Goal: Transaction & Acquisition: Purchase product/service

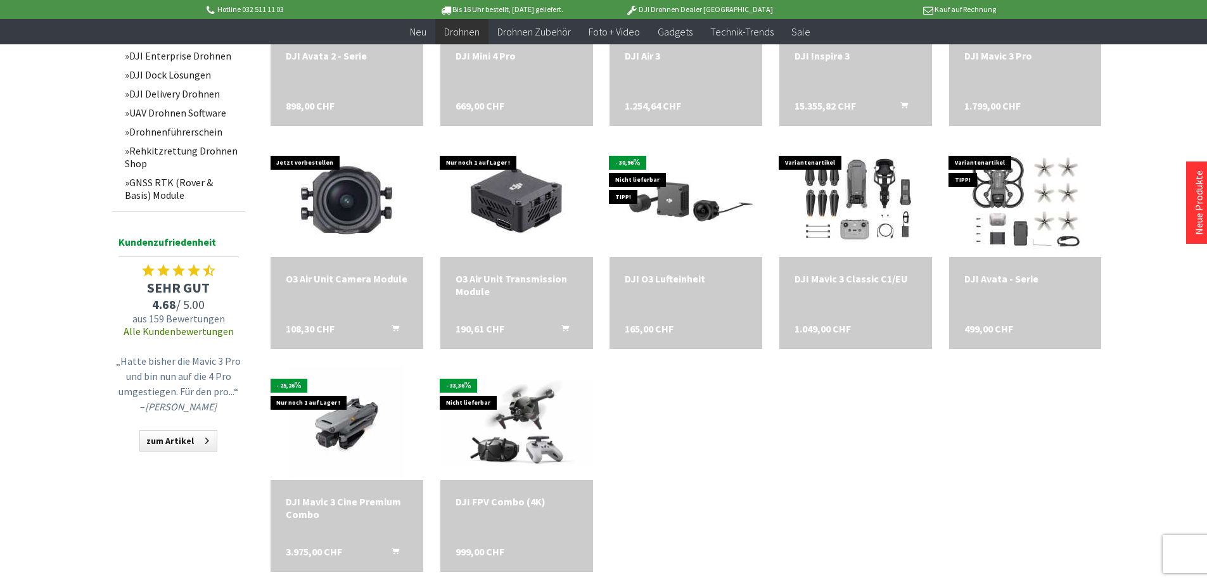
scroll to position [1557, 0]
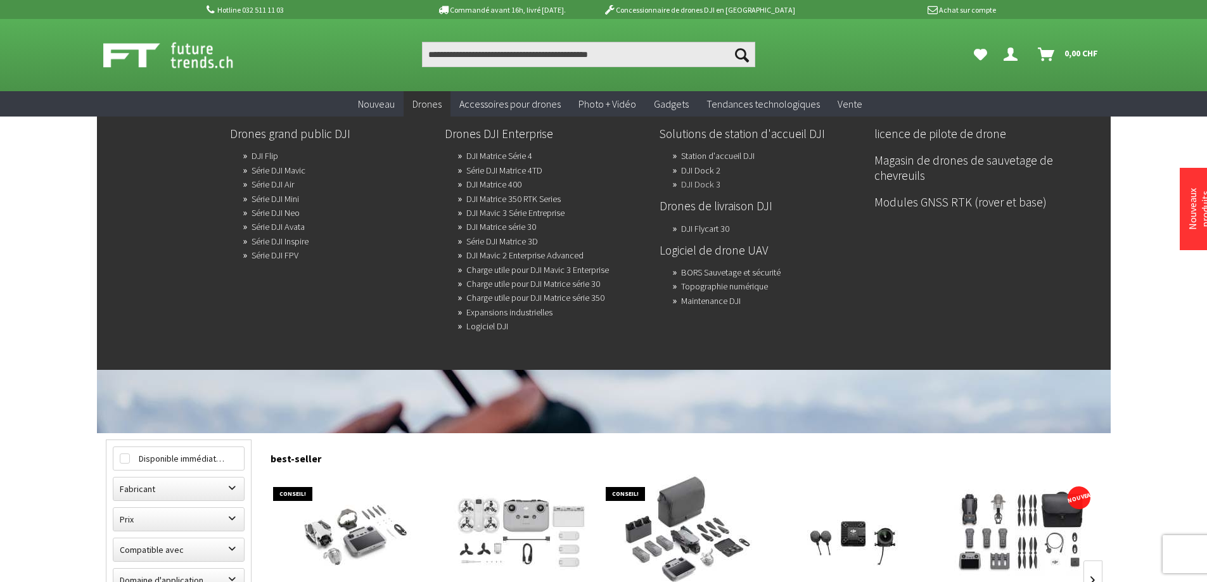
click at [695, 184] on font "DJI Dock 3" at bounding box center [700, 184] width 39 height 11
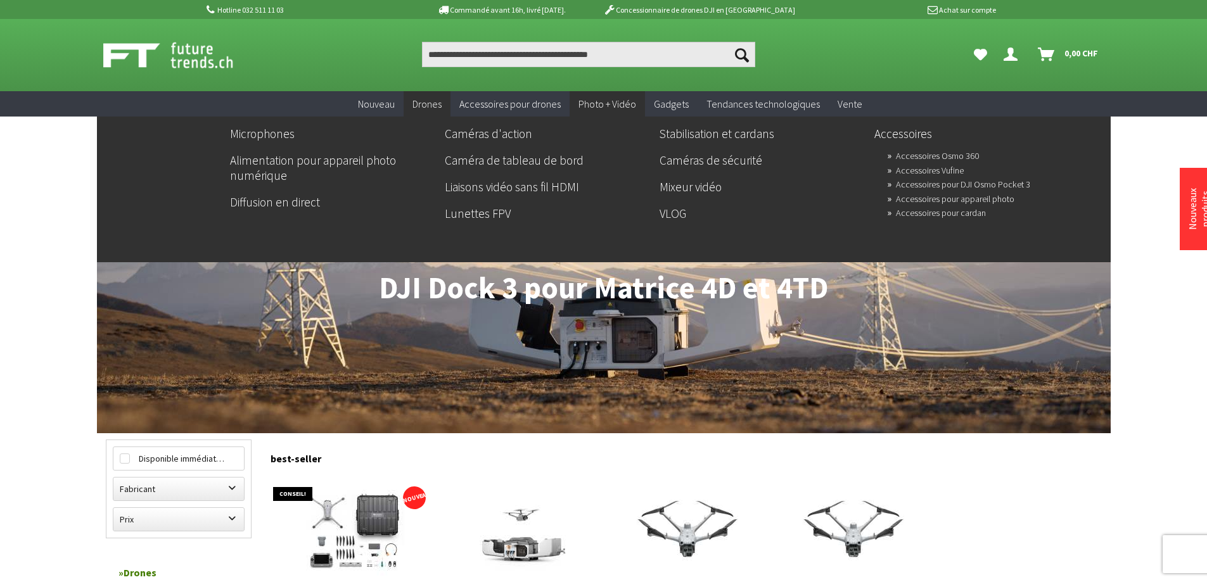
click at [612, 106] on font "Photo + Vidéo" at bounding box center [607, 104] width 58 height 13
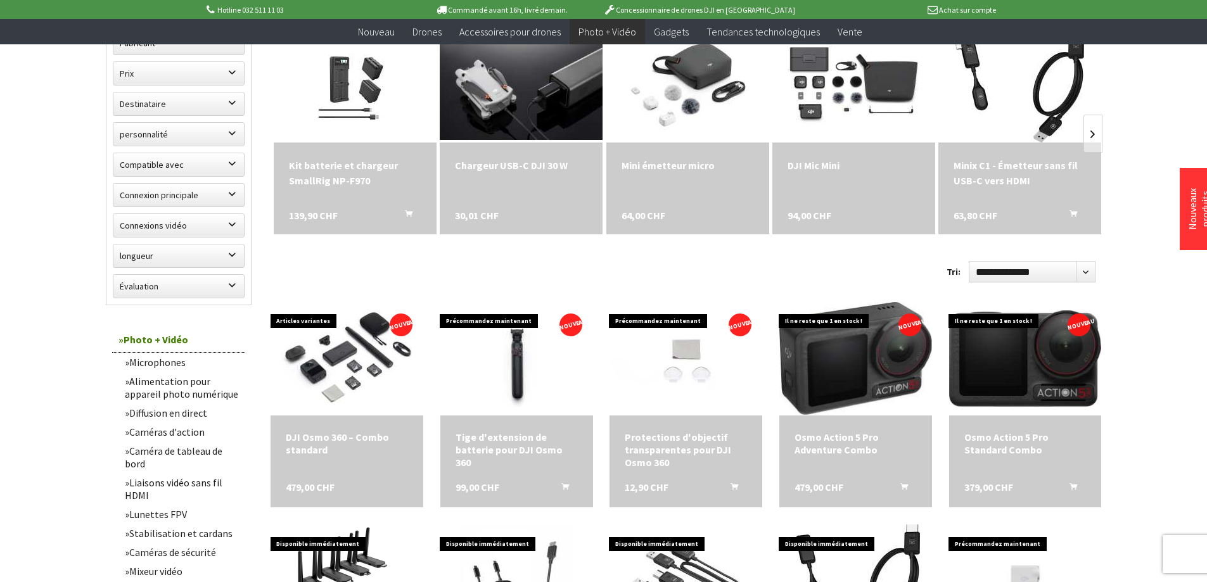
scroll to position [443, 0]
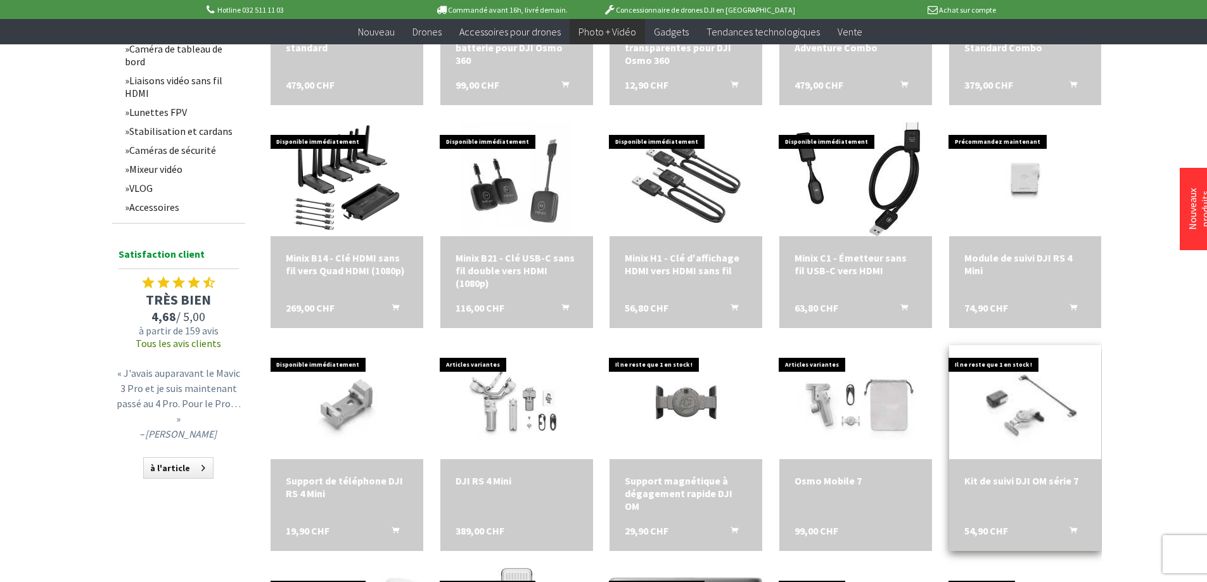
scroll to position [887, 0]
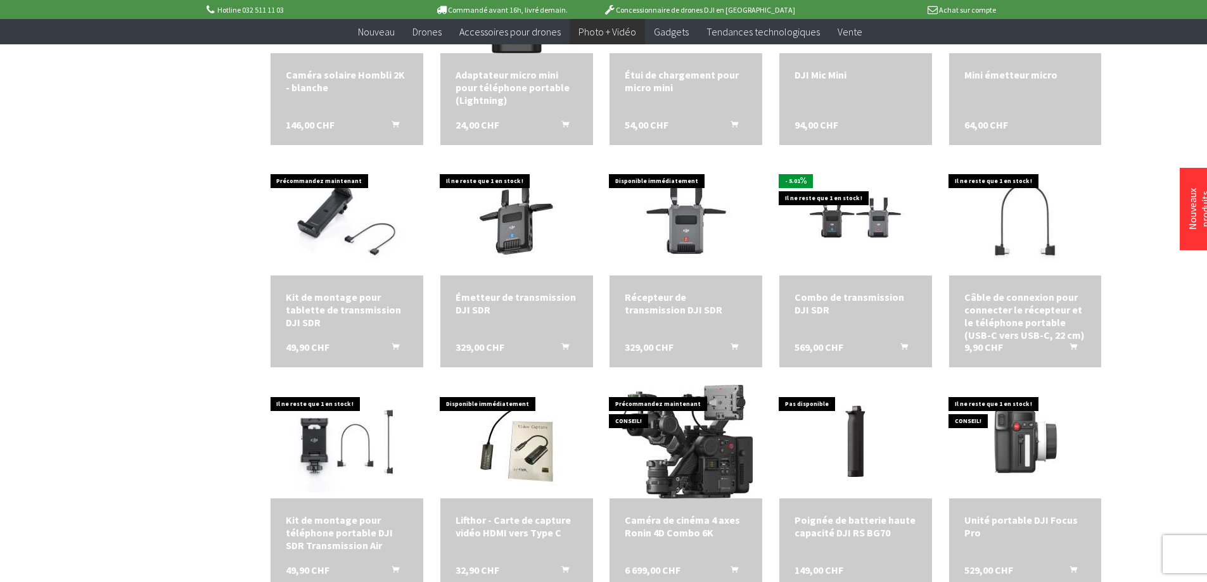
scroll to position [1710, 0]
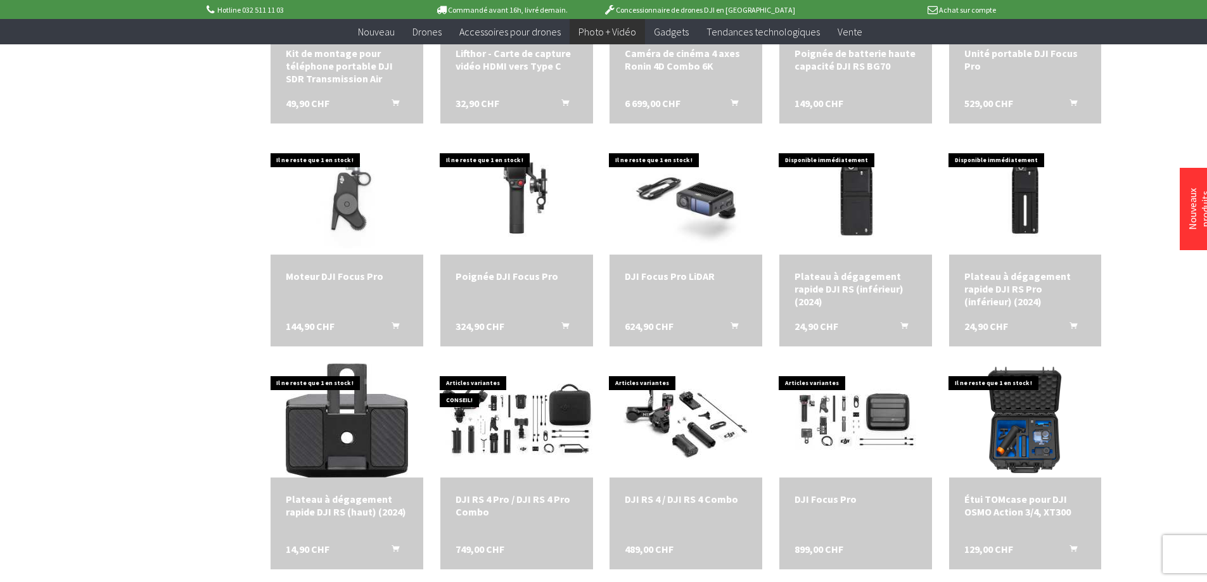
scroll to position [1963, 0]
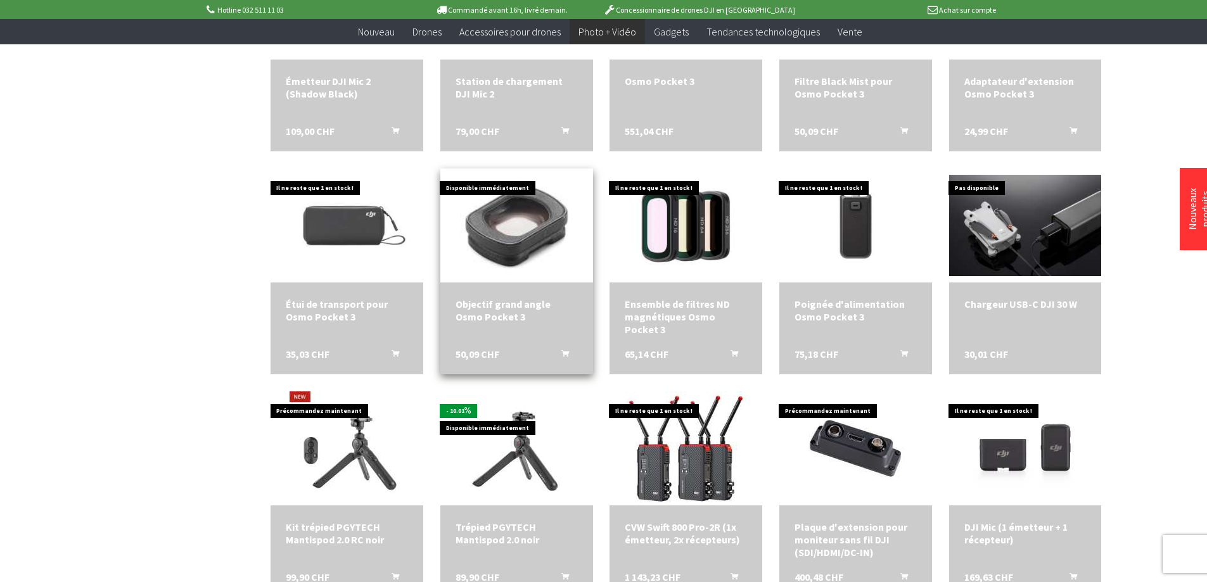
scroll to position [2787, 0]
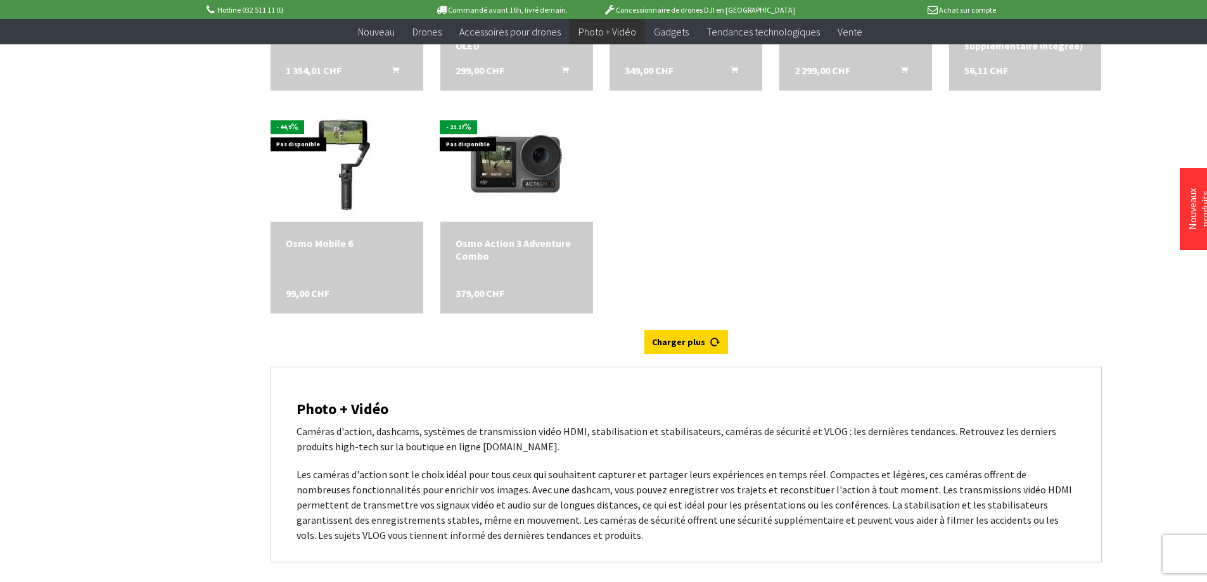
scroll to position [3737, 0]
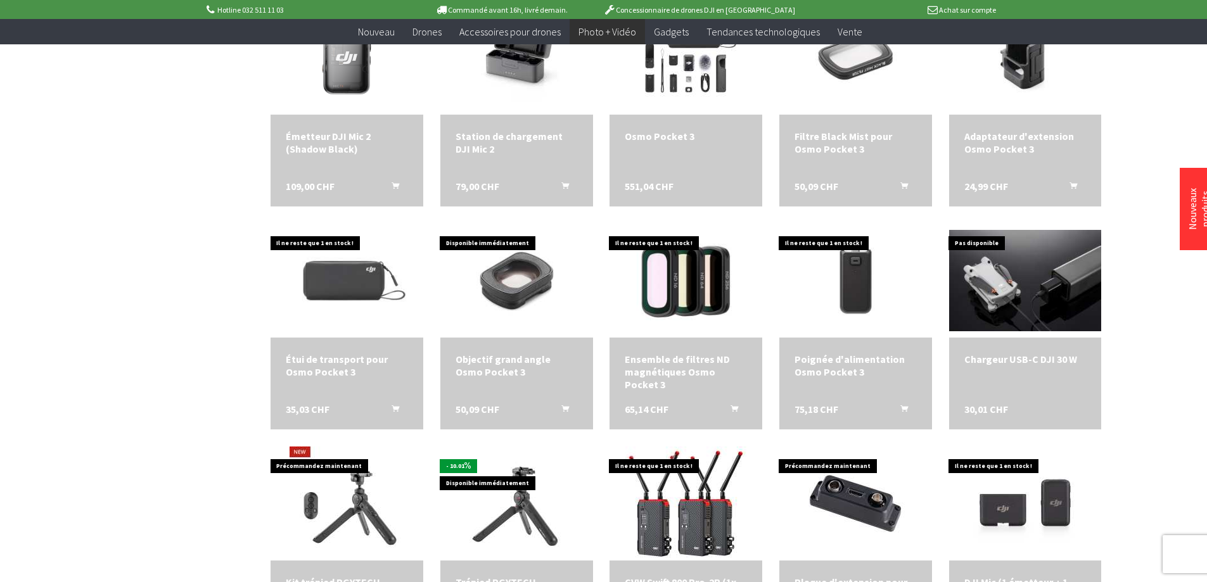
scroll to position [2597, 0]
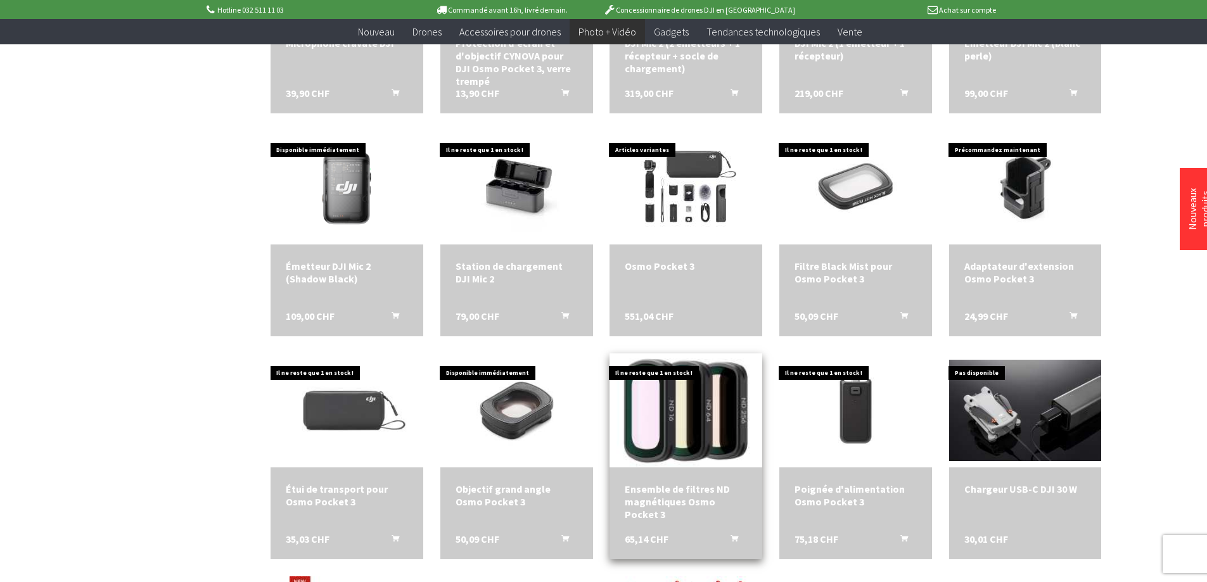
click at [676, 450] on img at bounding box center [685, 410] width 213 height 143
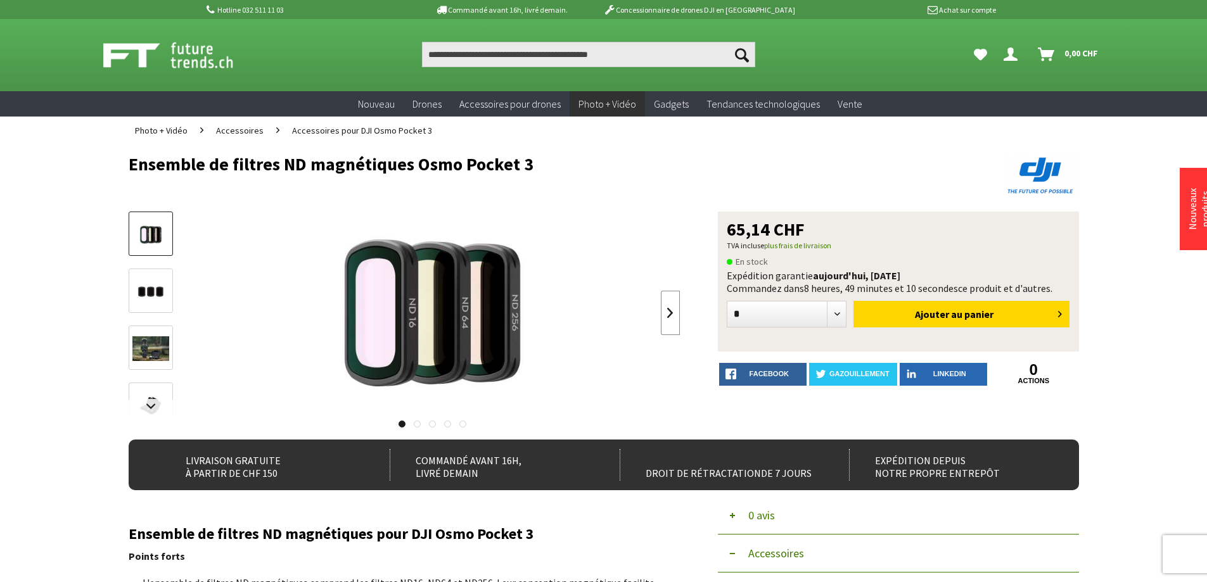
click at [676, 305] on link at bounding box center [670, 313] width 19 height 44
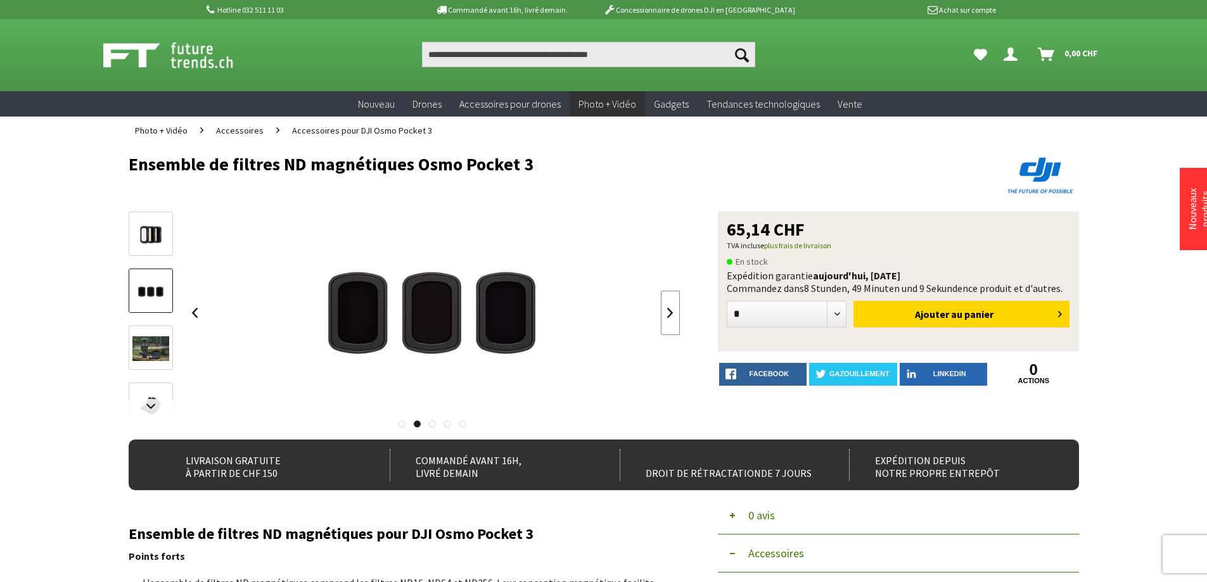
click at [676, 305] on link at bounding box center [670, 313] width 19 height 44
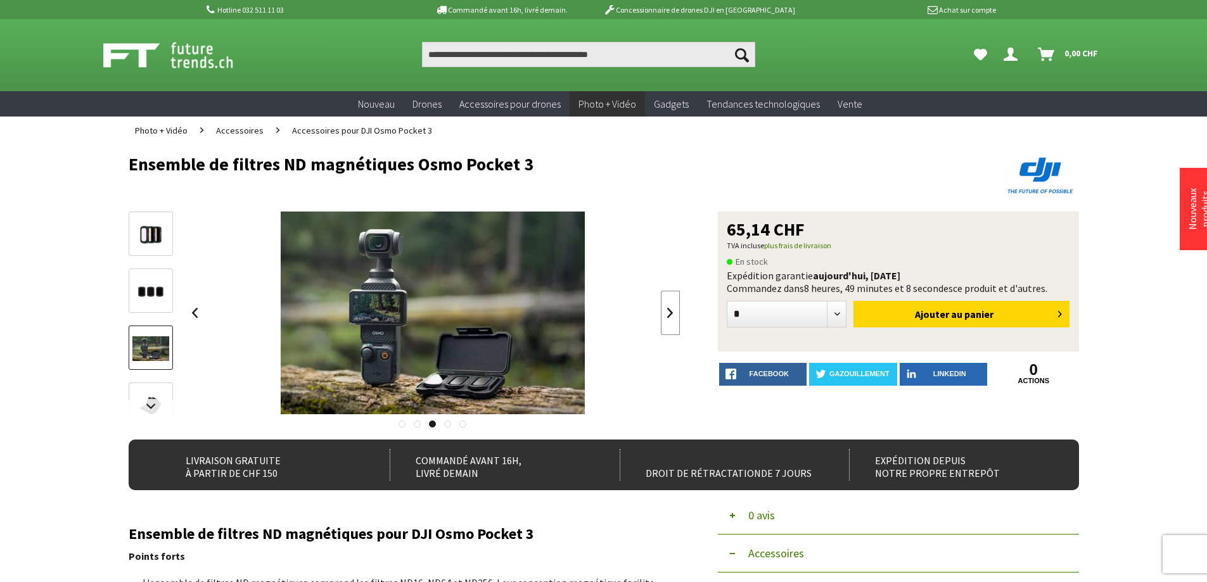
click at [676, 305] on link at bounding box center [670, 313] width 19 height 44
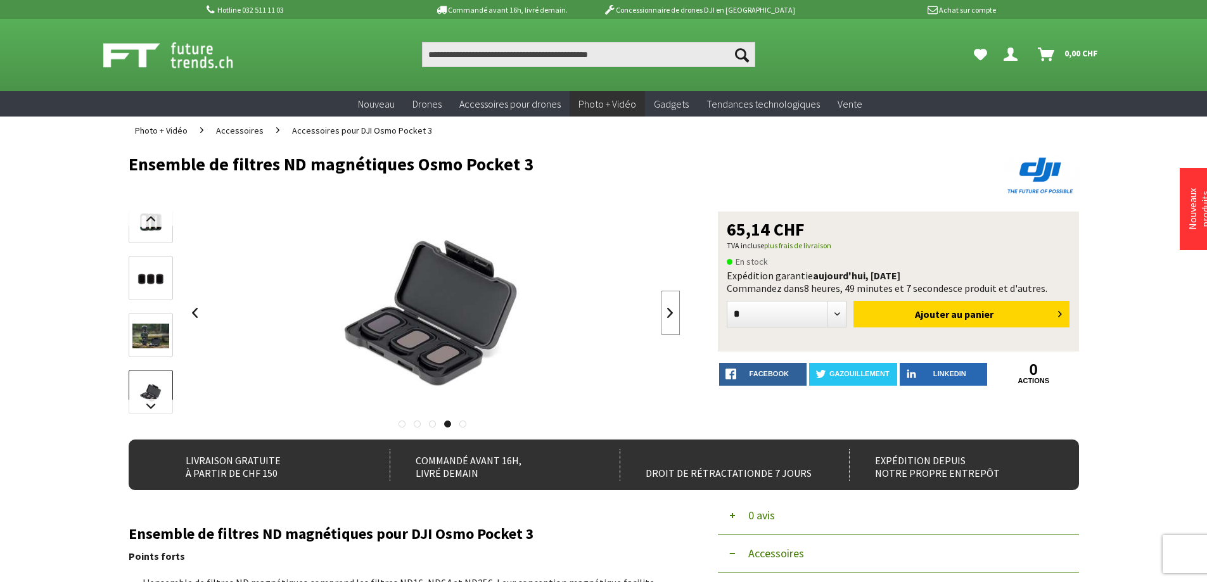
click at [676, 305] on link at bounding box center [670, 313] width 19 height 44
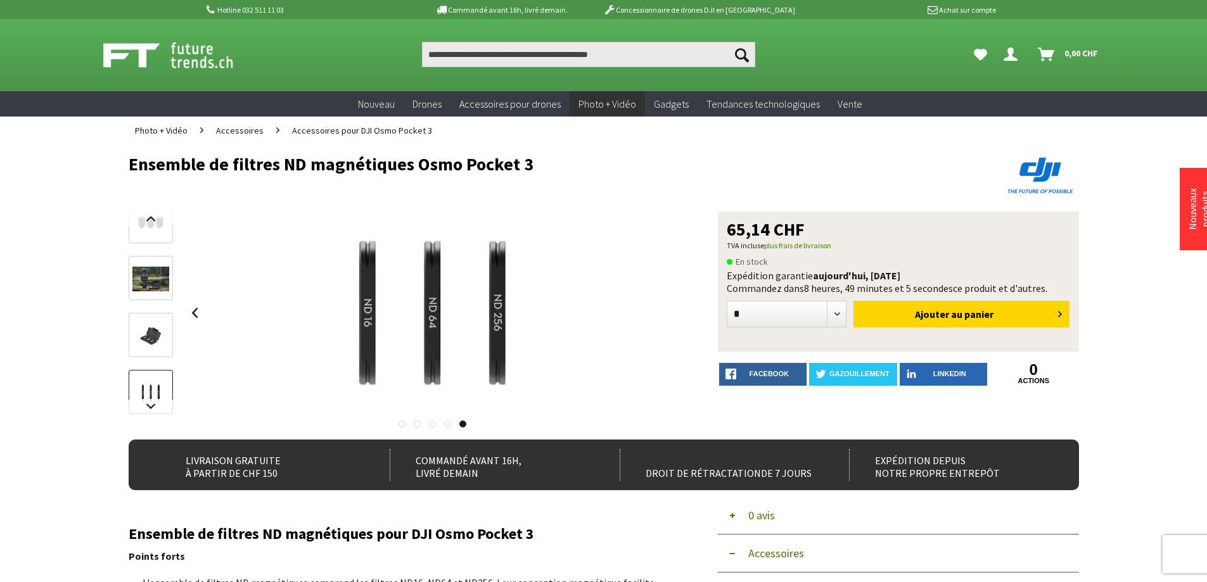
click at [676, 305] on div at bounding box center [433, 313] width 495 height 203
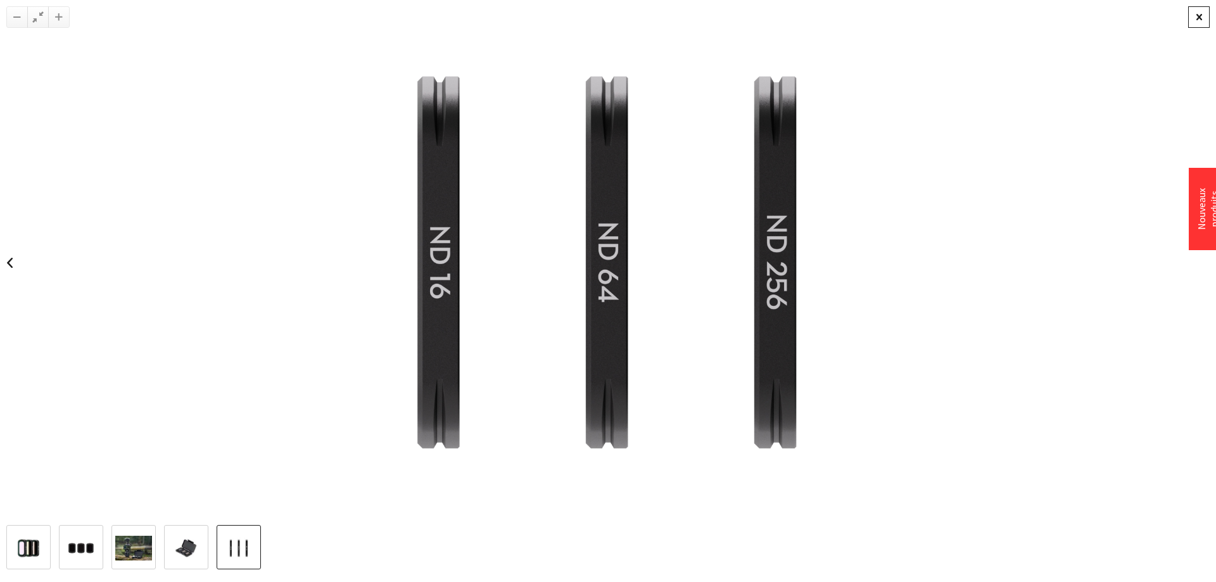
click at [1190, 19] on div at bounding box center [1199, 17] width 22 height 22
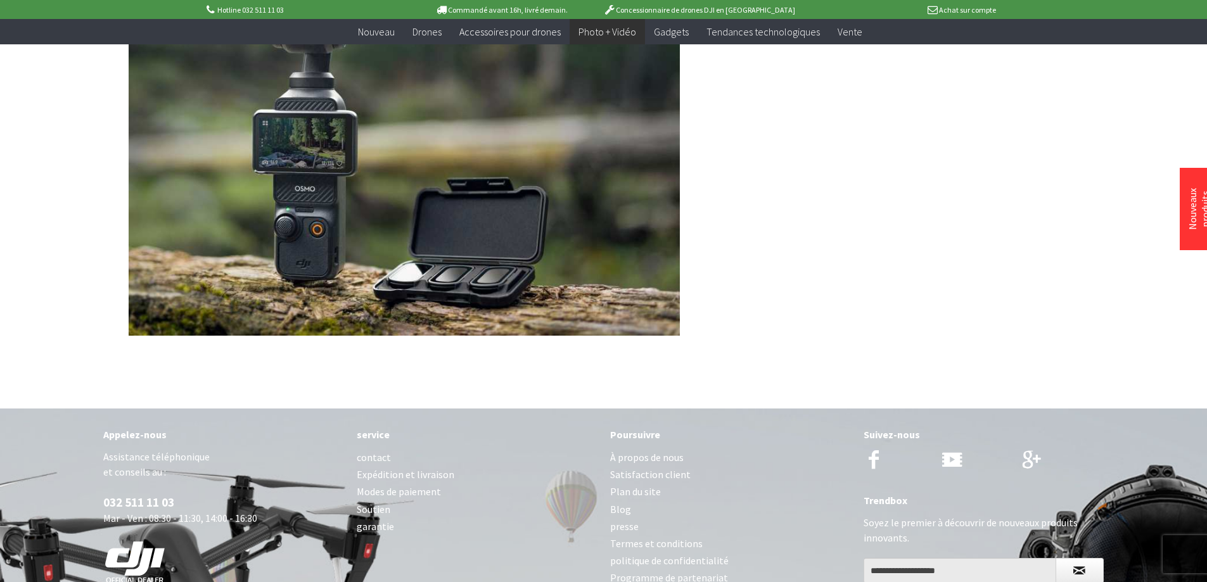
scroll to position [1027, 0]
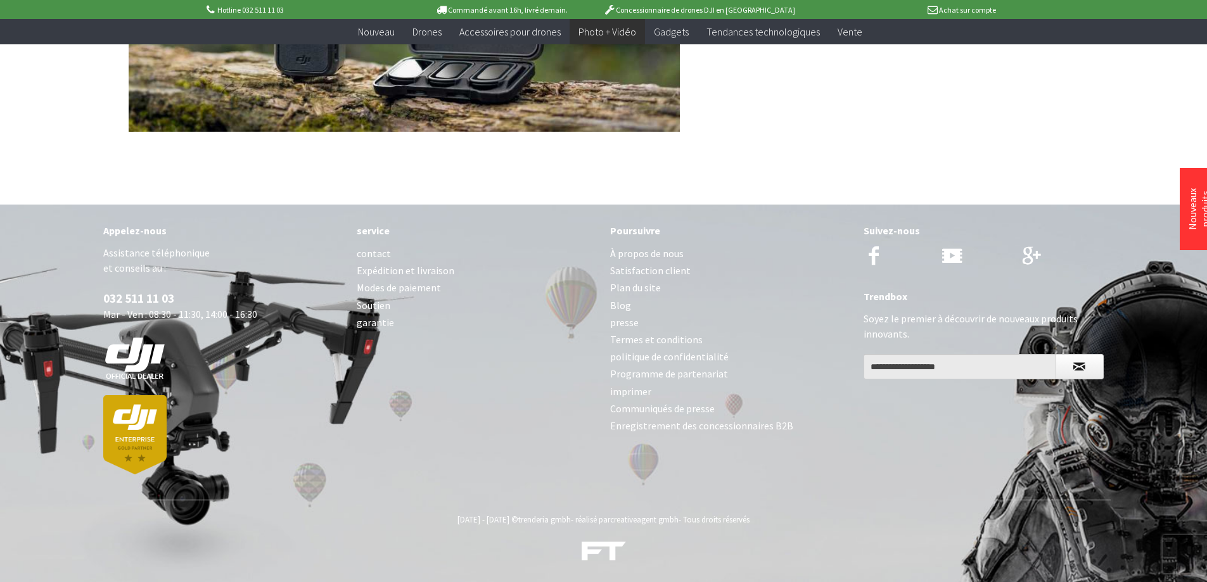
click at [378, 252] on font "contact" at bounding box center [374, 253] width 34 height 13
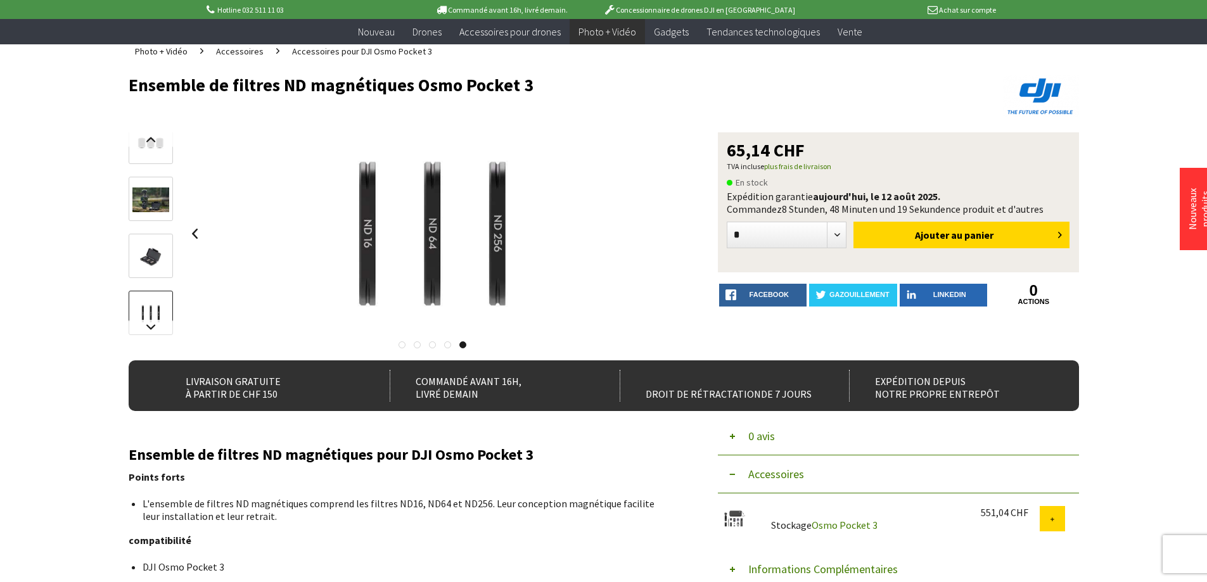
scroll to position [0, 0]
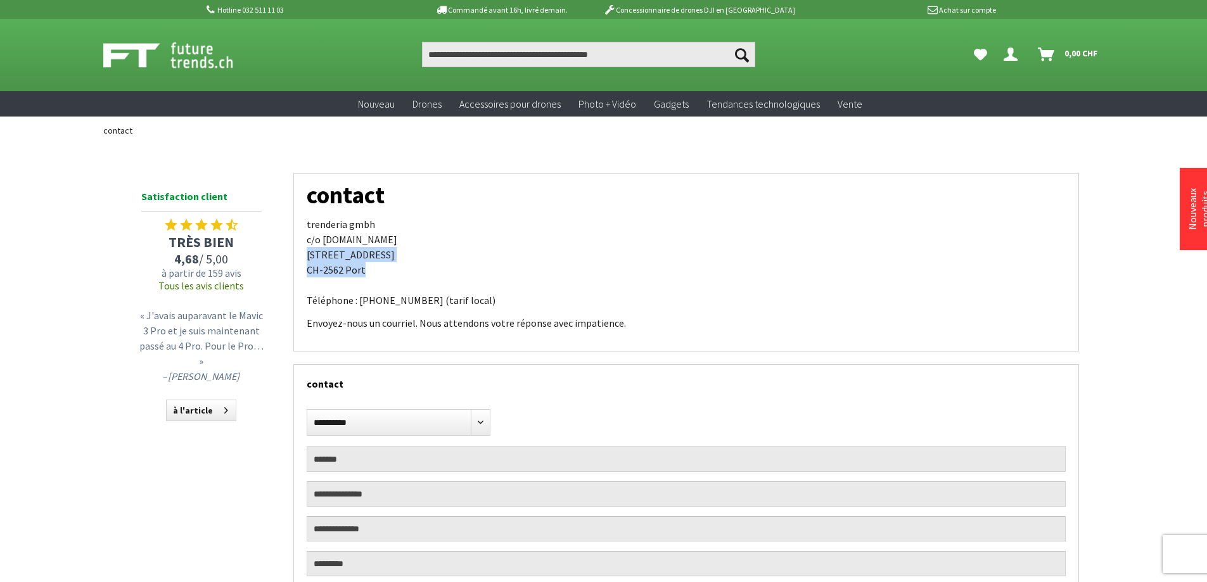
drag, startPoint x: 308, startPoint y: 257, endPoint x: 384, endPoint y: 269, distance: 77.0
click at [384, 269] on p "trenderia gmbh [STREET_ADDRESS][DOMAIN_NAME] Téléphone : [PHONE_NUMBER] (tarif …" at bounding box center [686, 262] width 759 height 91
copy p "[STREET_ADDRESS]"
drag, startPoint x: 308, startPoint y: 225, endPoint x: 396, endPoint y: 226, distance: 88.0
click at [396, 226] on p "trenderia gmbh [STREET_ADDRESS][DOMAIN_NAME] Téléphone : [PHONE_NUMBER] (tarif …" at bounding box center [686, 262] width 759 height 91
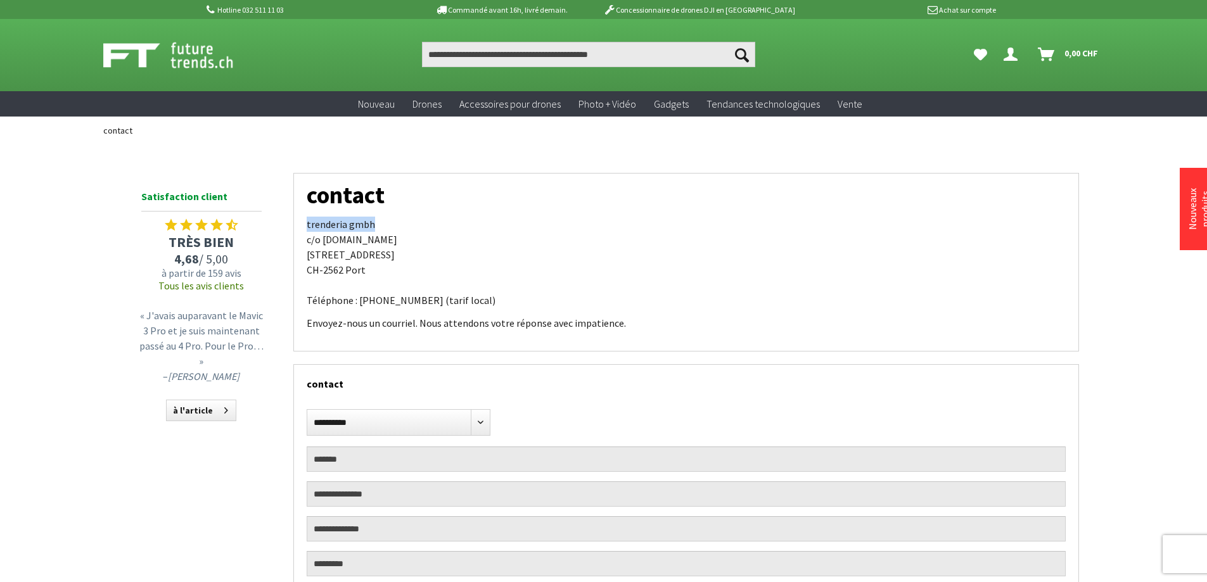
drag, startPoint x: 358, startPoint y: 224, endPoint x: 370, endPoint y: 228, distance: 12.2
copy font "trenderia gmbh"
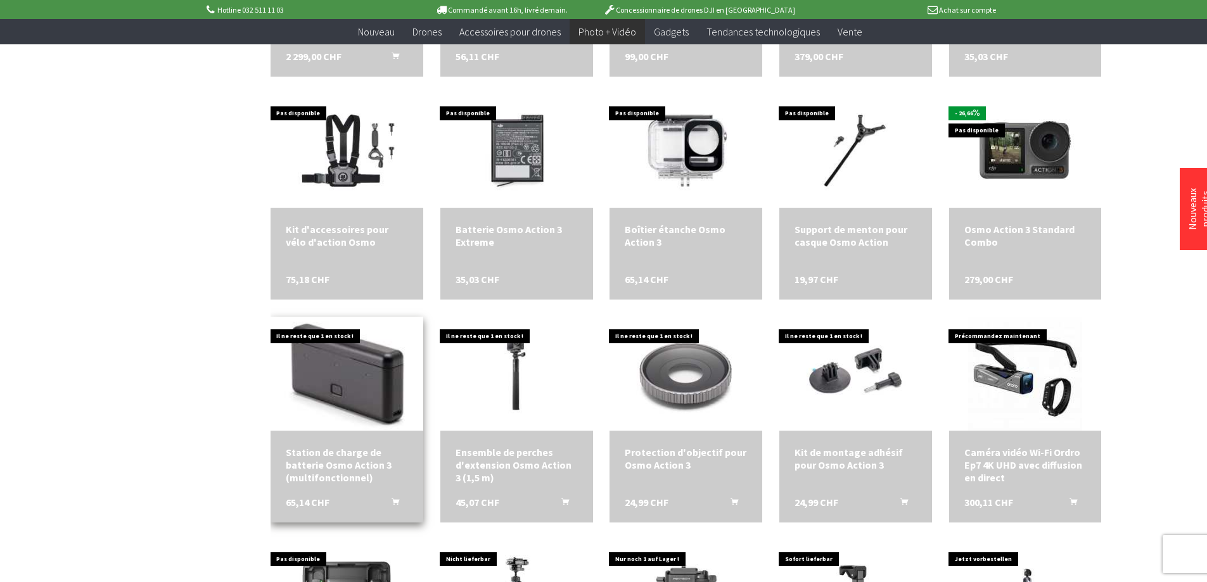
scroll to position [1678, 0]
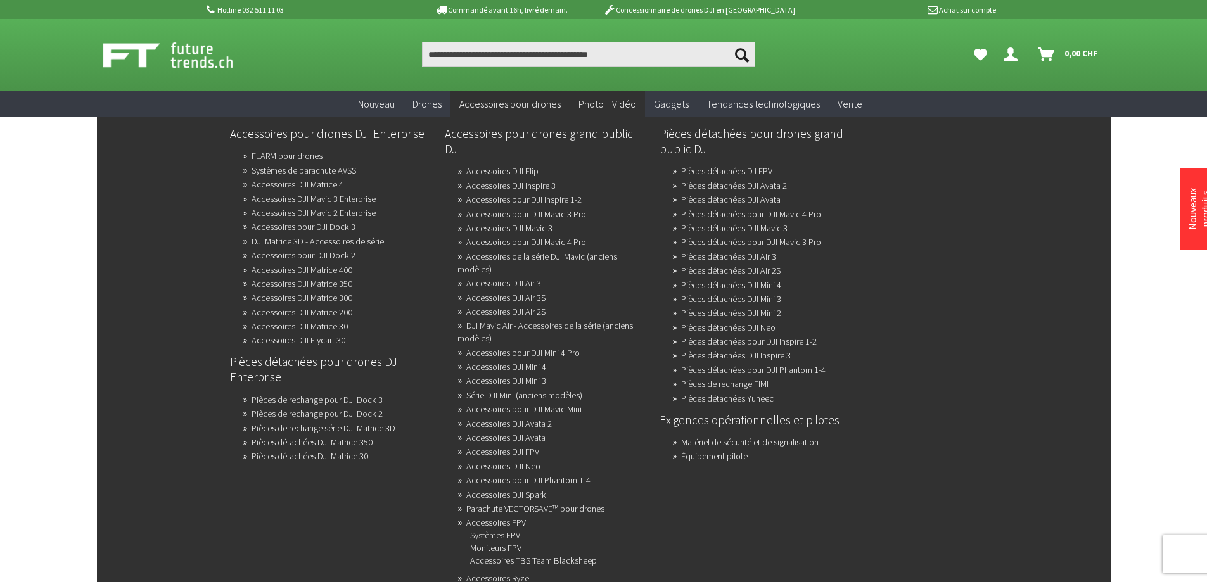
scroll to position [63, 0]
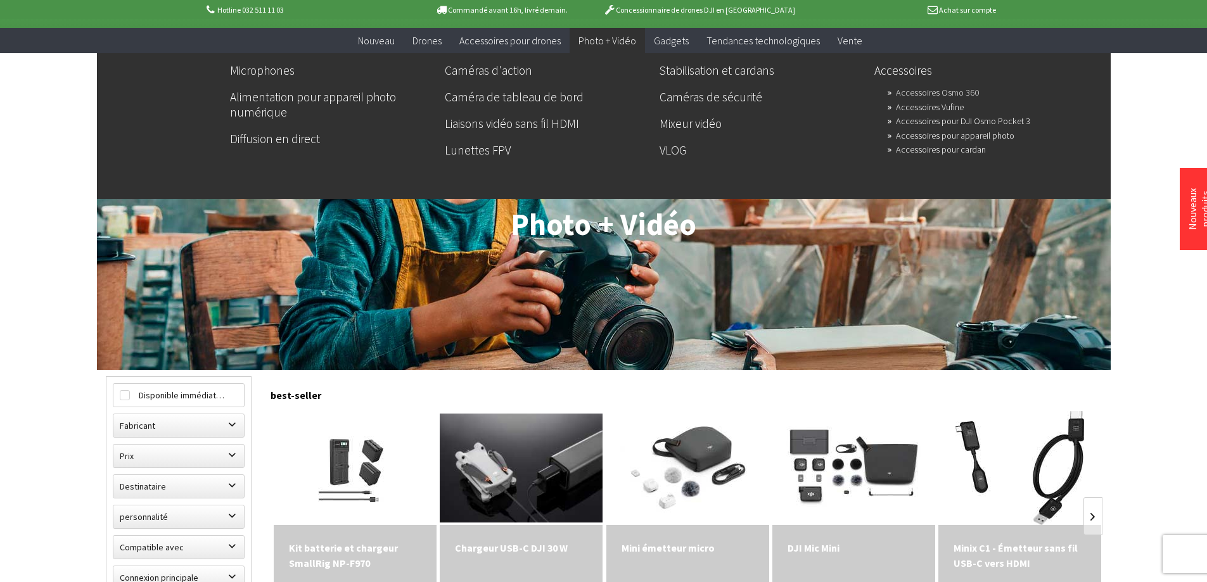
click at [961, 91] on font "Accessoires Osmo 360" at bounding box center [937, 92] width 83 height 11
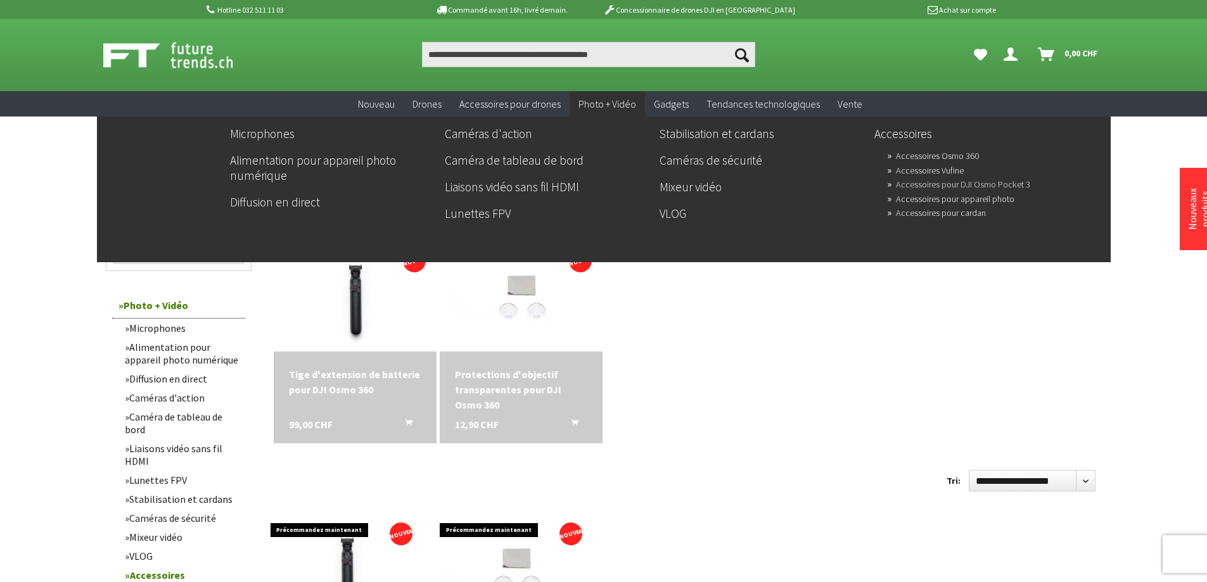
click at [963, 184] on font "Accessoires pour DJI Osmo Pocket 3" at bounding box center [963, 184] width 134 height 11
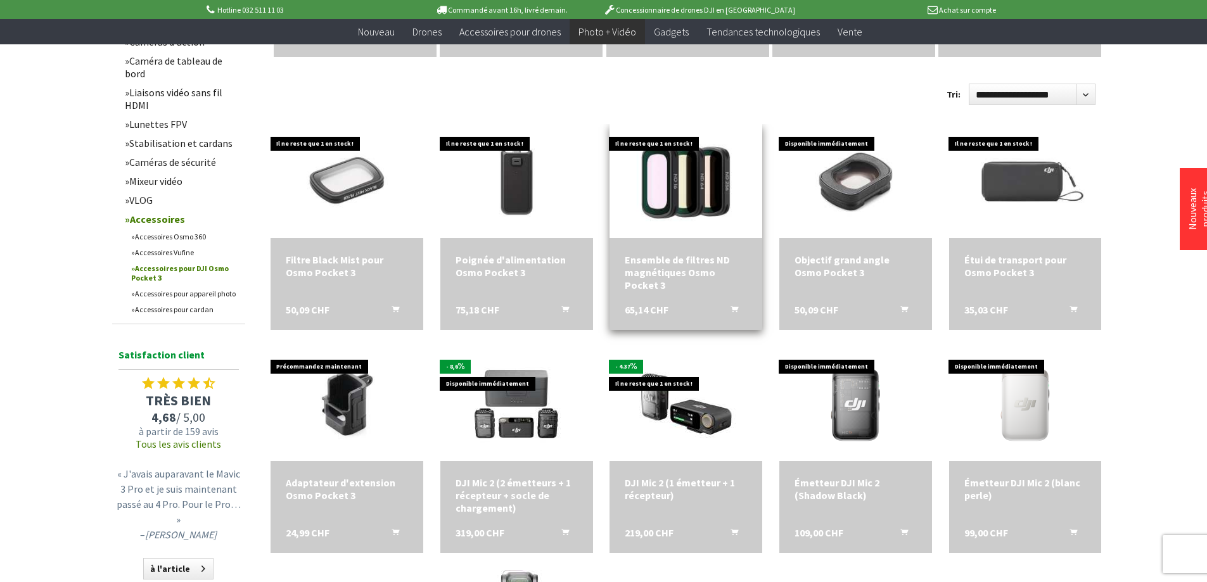
scroll to position [380, 0]
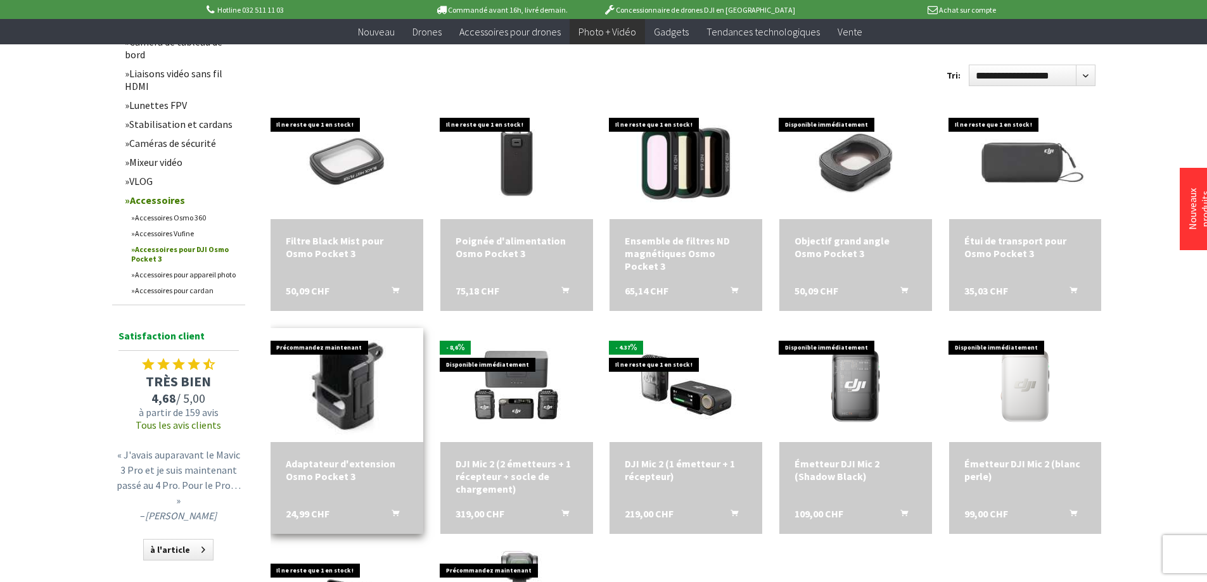
click at [348, 407] on img at bounding box center [346, 385] width 213 height 143
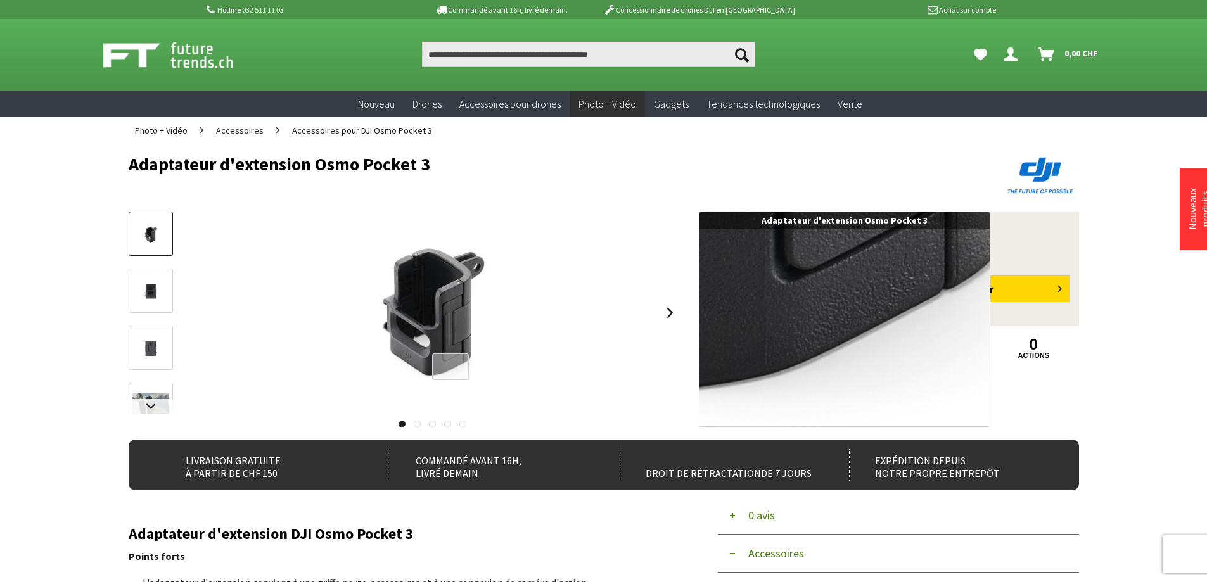
click at [450, 367] on div at bounding box center [450, 366] width 37 height 27
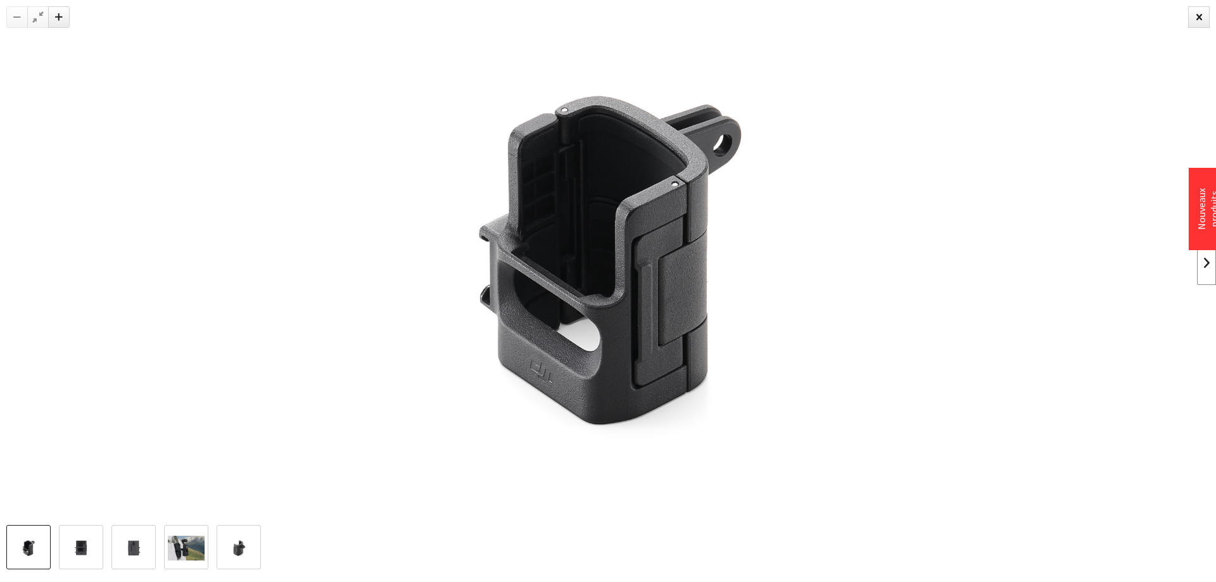
click at [1205, 258] on link at bounding box center [1206, 263] width 19 height 44
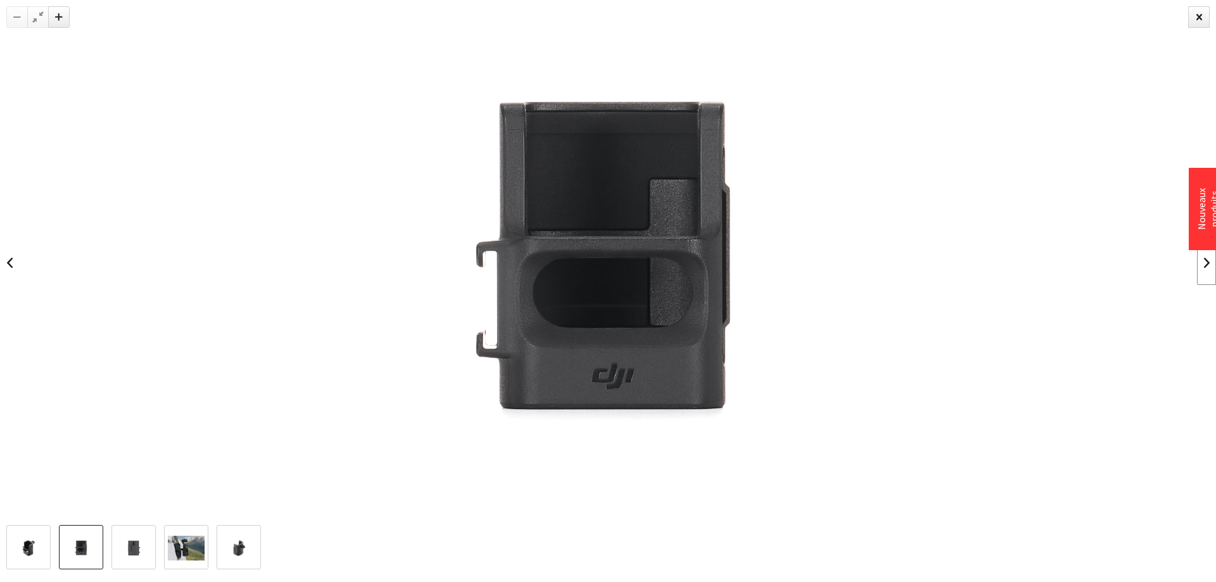
click at [1205, 257] on link at bounding box center [1206, 263] width 19 height 44
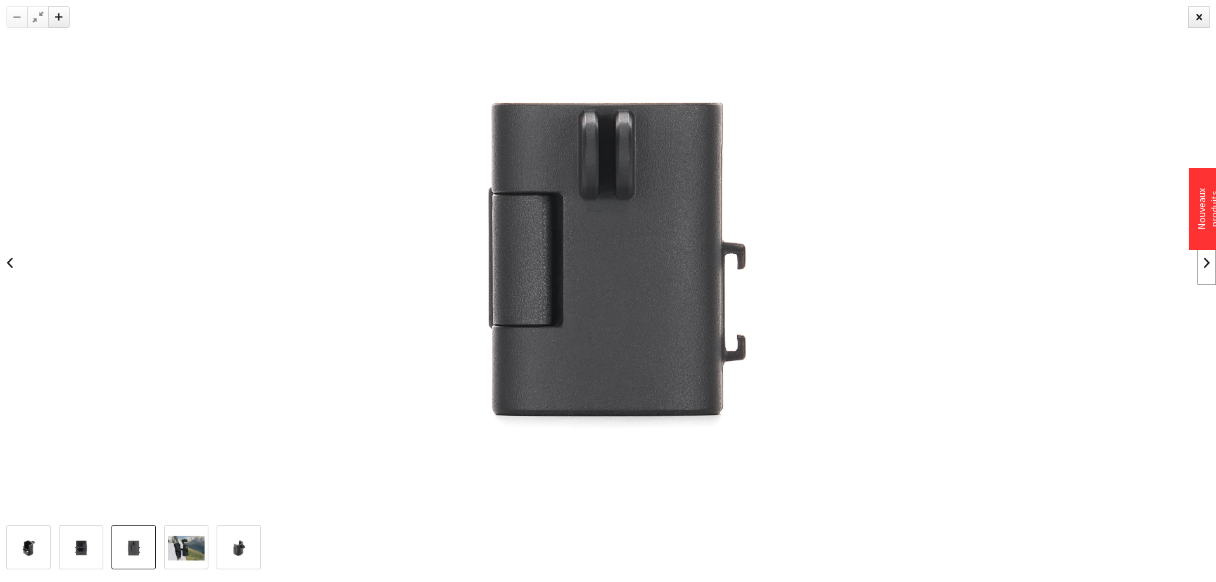
click at [1205, 257] on link at bounding box center [1206, 263] width 19 height 44
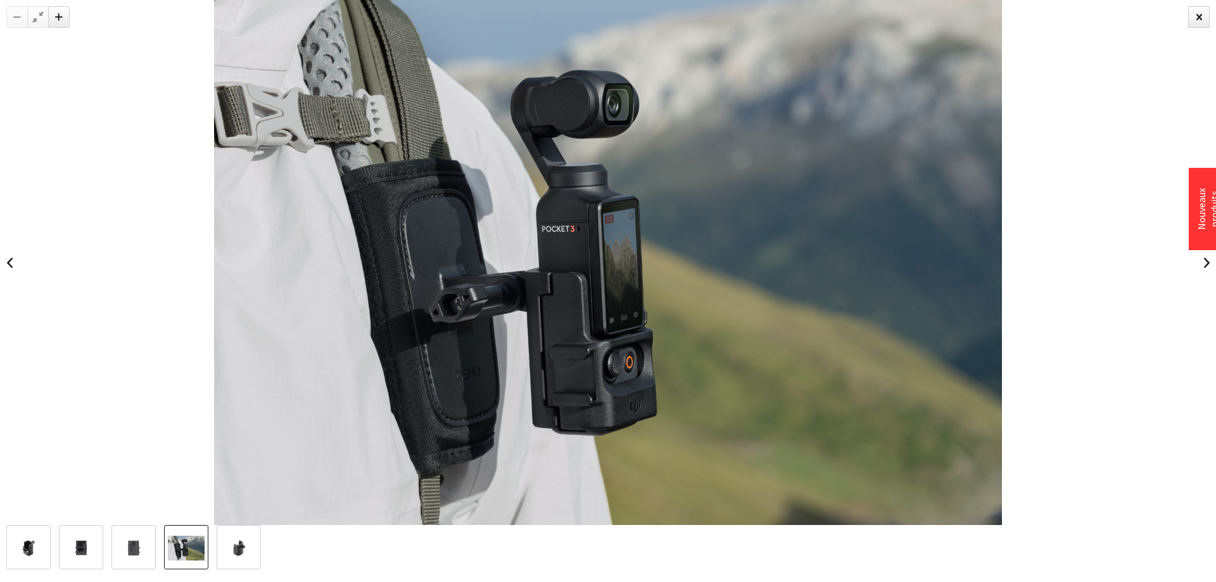
click at [1205, 257] on link at bounding box center [1206, 263] width 19 height 44
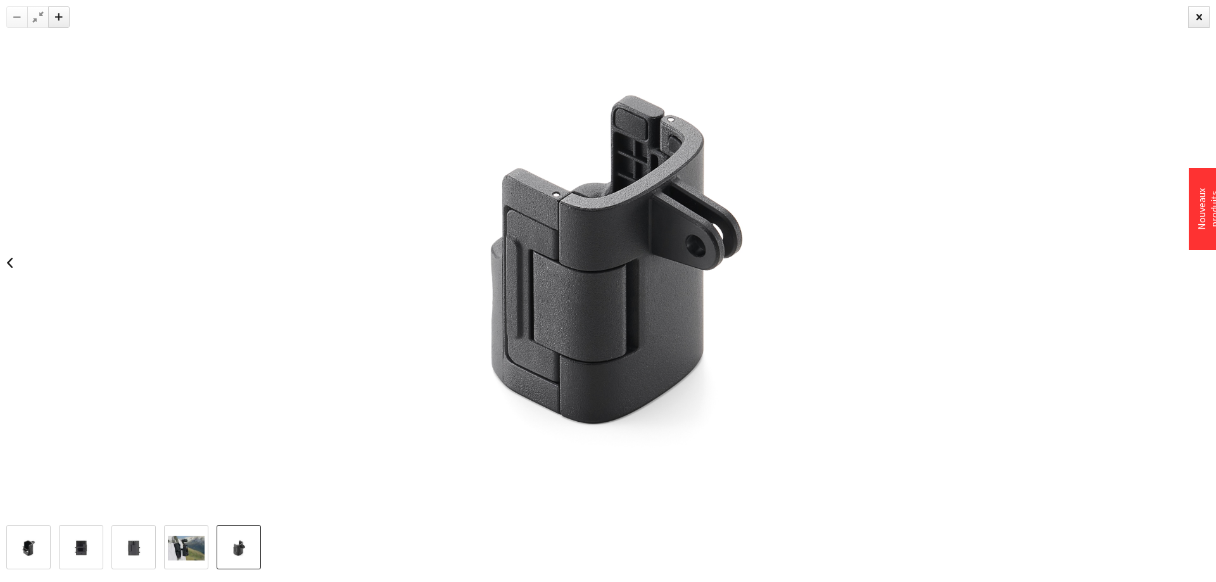
click at [1205, 258] on div at bounding box center [608, 262] width 1216 height 525
click at [1194, 19] on div at bounding box center [1199, 17] width 22 height 22
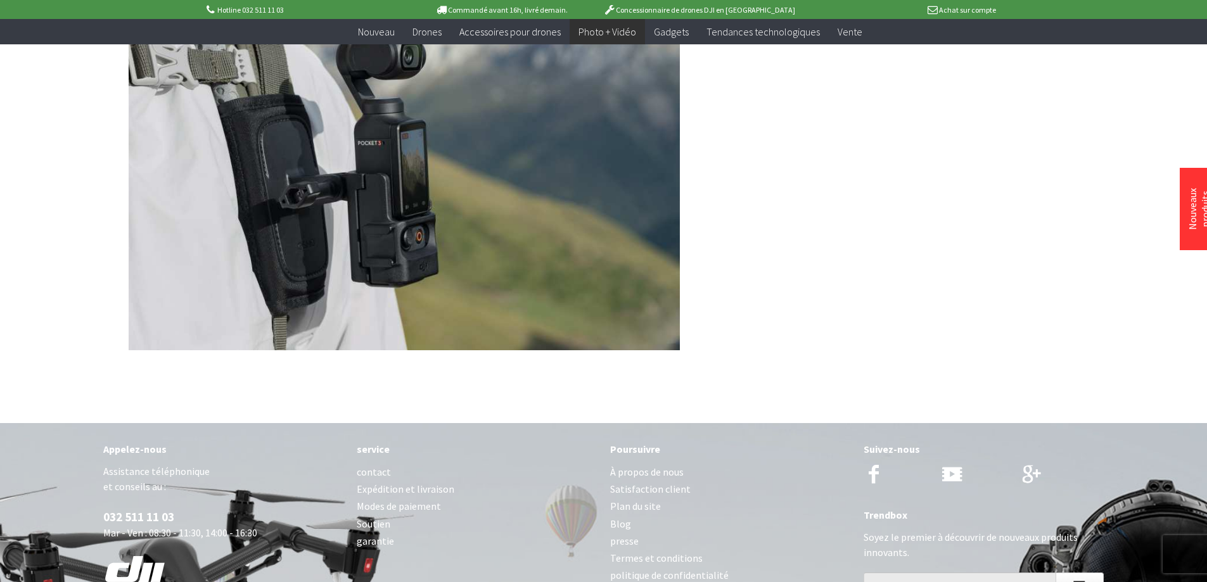
scroll to position [407, 0]
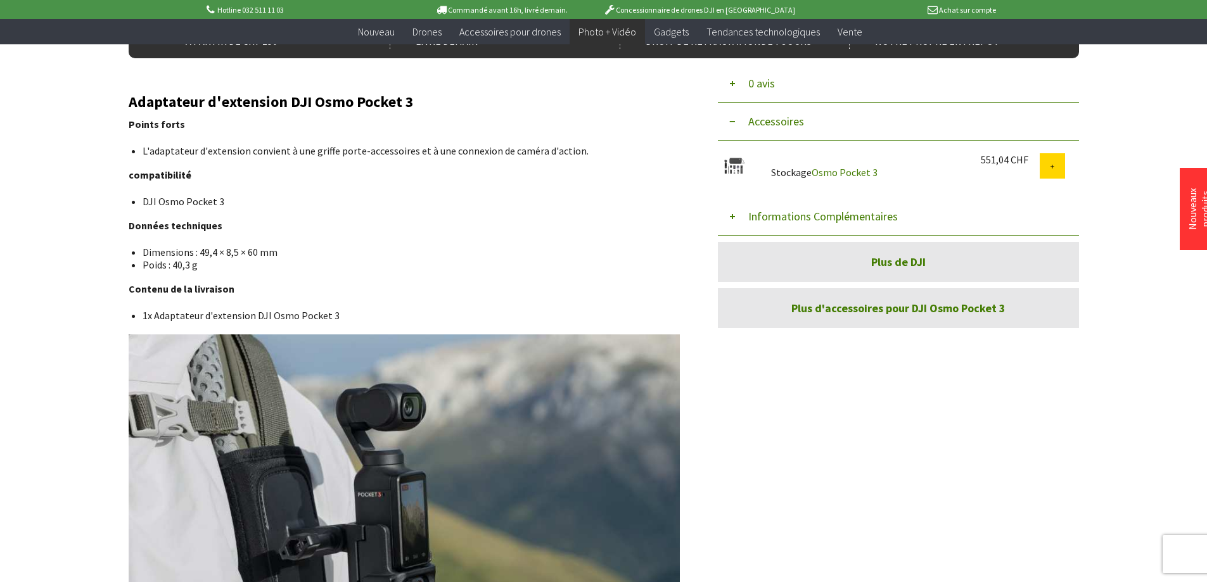
click at [890, 312] on font "Plus d'accessoires pour DJI Osmo Pocket 3" at bounding box center [898, 308] width 214 height 15
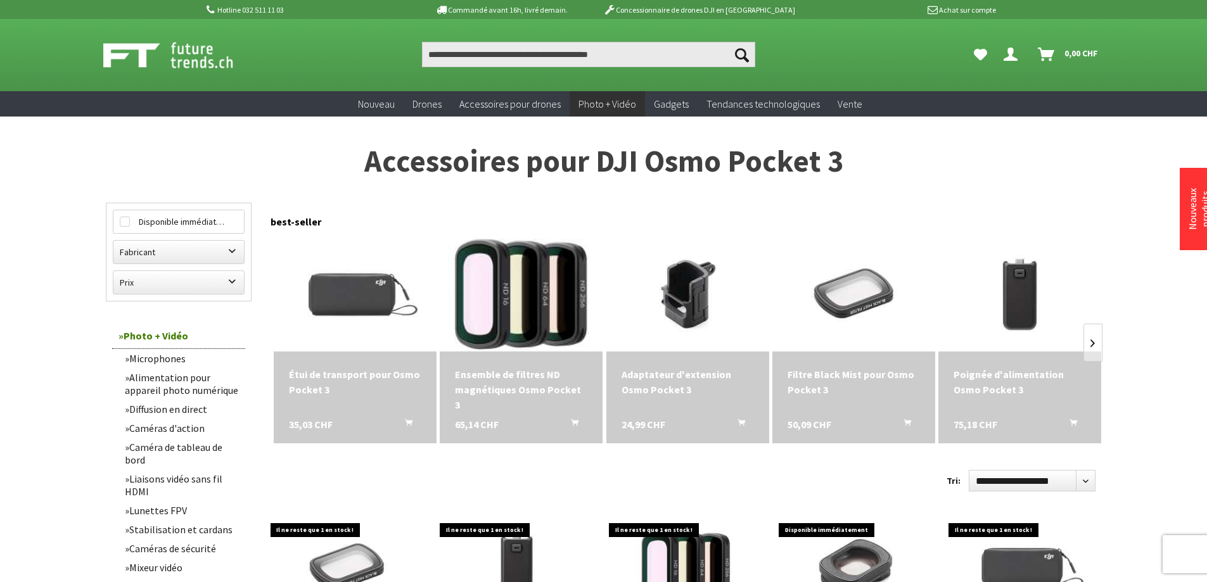
click at [512, 320] on img at bounding box center [521, 295] width 228 height 152
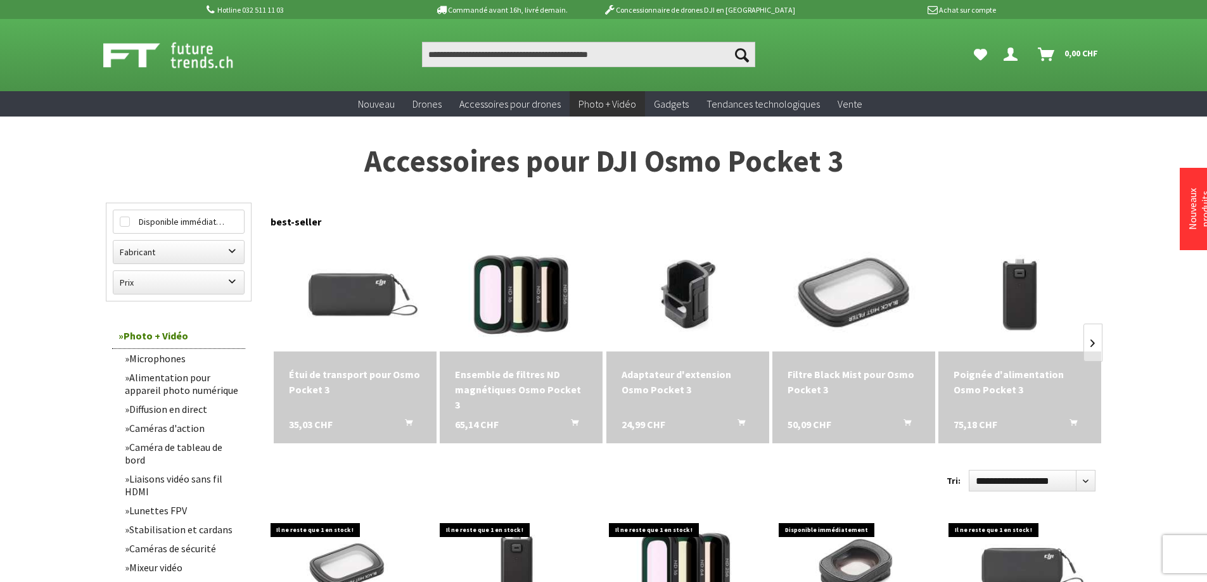
click at [849, 301] on img at bounding box center [853, 295] width 228 height 152
click at [1093, 347] on link at bounding box center [1092, 343] width 19 height 38
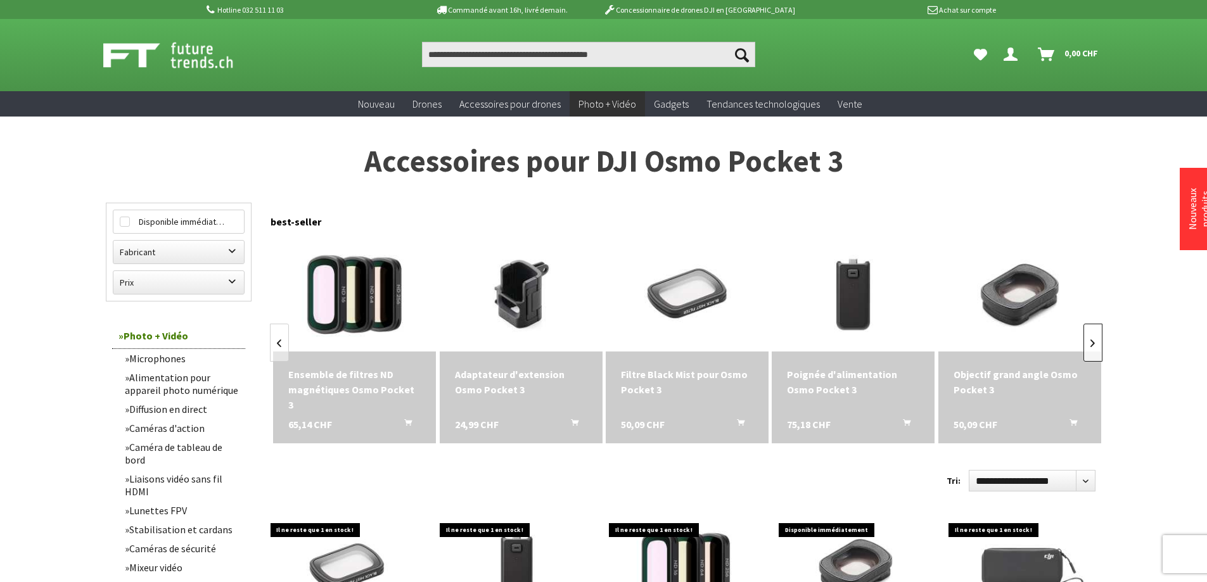
click at [1093, 347] on link at bounding box center [1092, 343] width 19 height 38
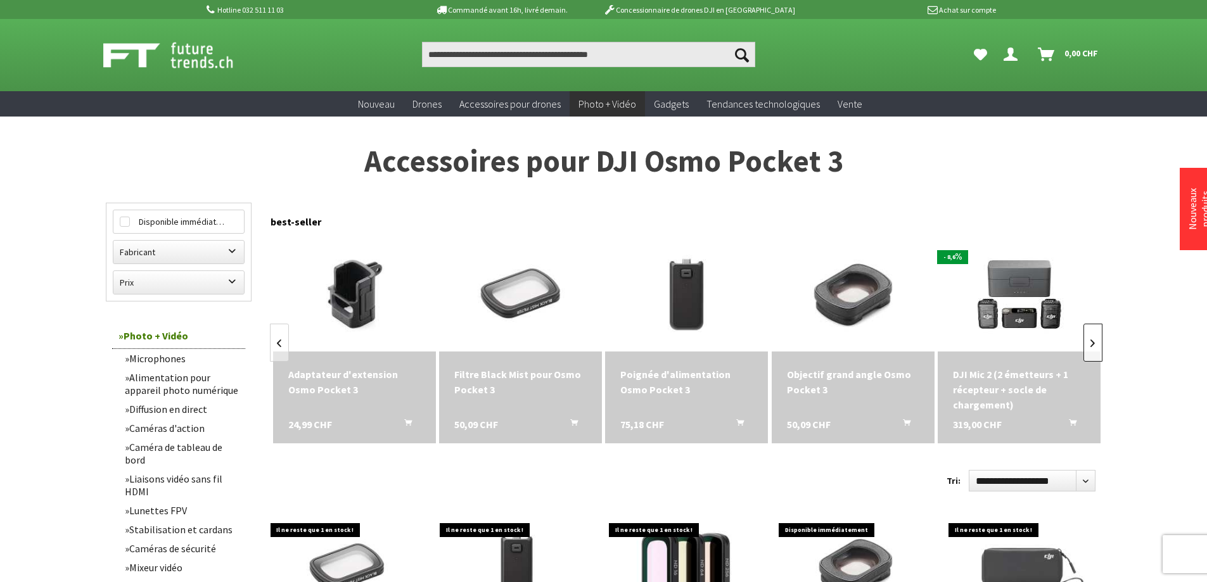
click at [1093, 347] on link at bounding box center [1092, 343] width 19 height 38
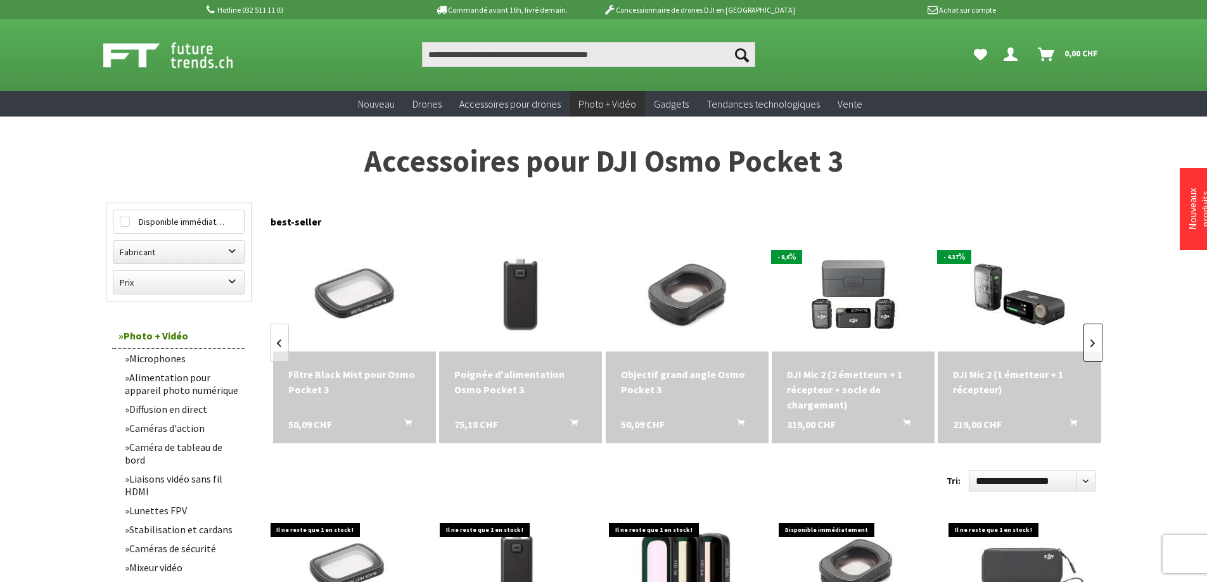
click at [1093, 347] on link at bounding box center [1092, 343] width 19 height 38
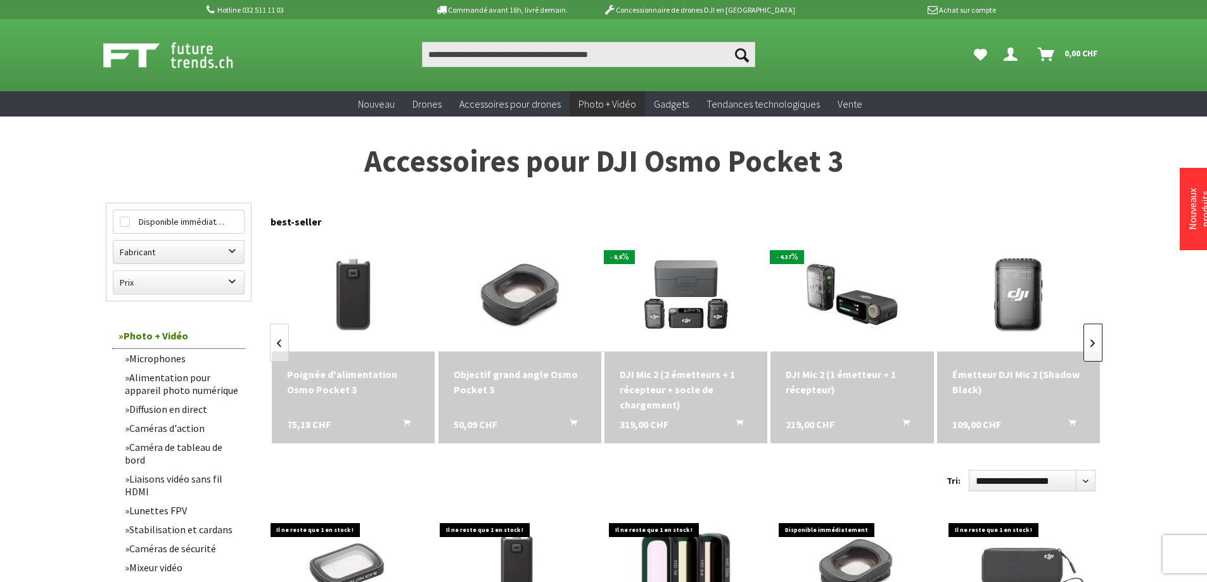
click at [1093, 347] on link at bounding box center [1092, 343] width 19 height 38
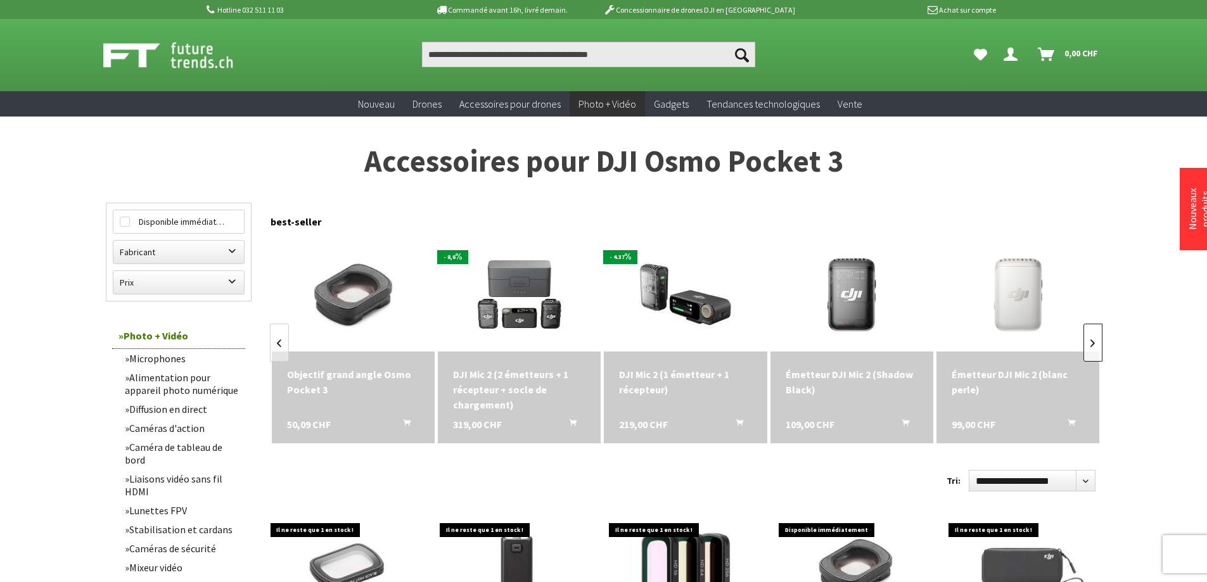
click at [1093, 347] on link at bounding box center [1092, 343] width 19 height 38
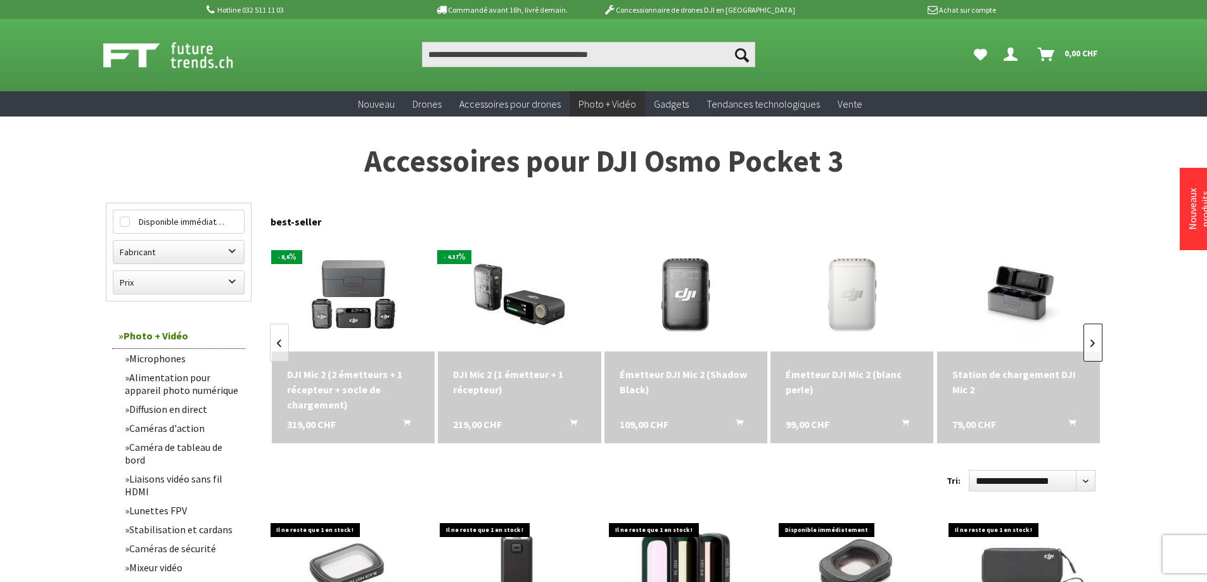
click at [1093, 347] on link at bounding box center [1092, 343] width 19 height 38
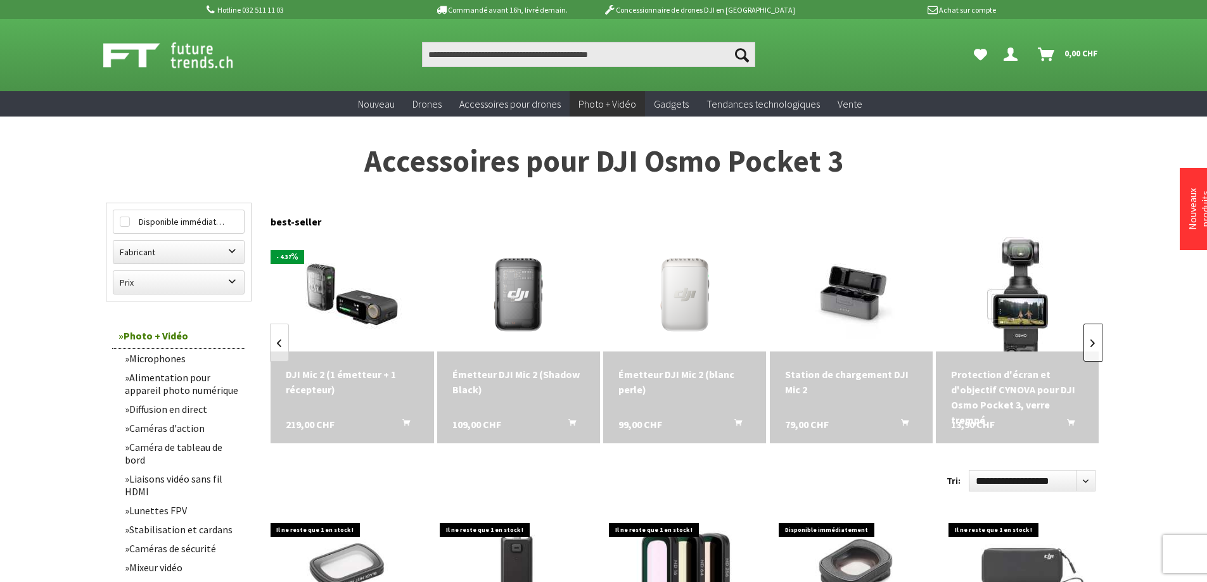
click at [1093, 348] on link at bounding box center [1092, 343] width 19 height 38
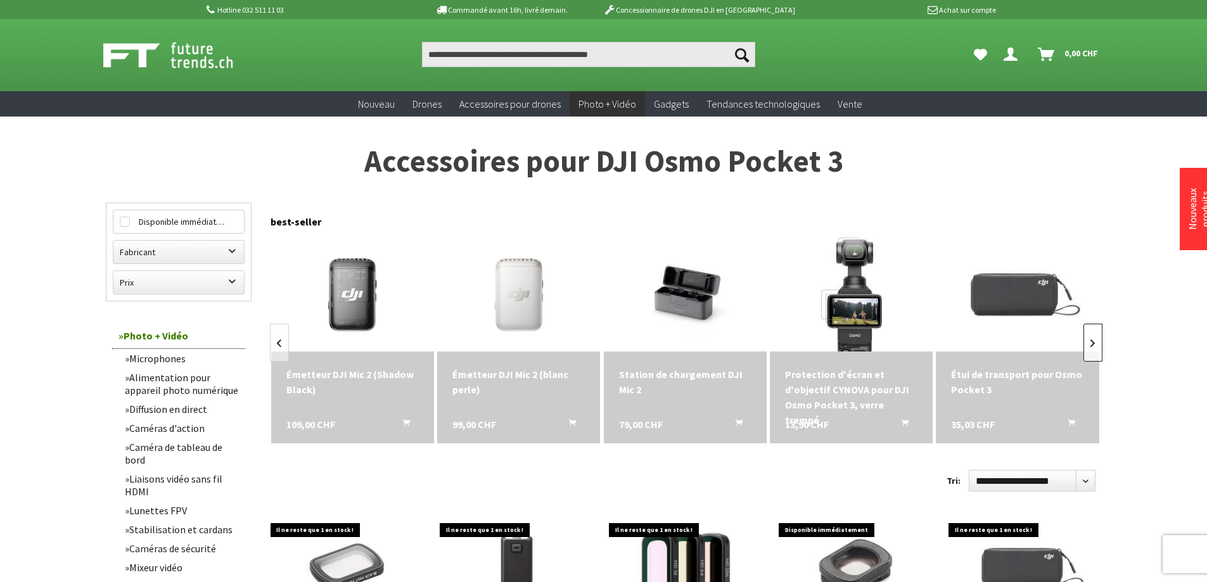
click at [1093, 348] on link at bounding box center [1092, 343] width 19 height 38
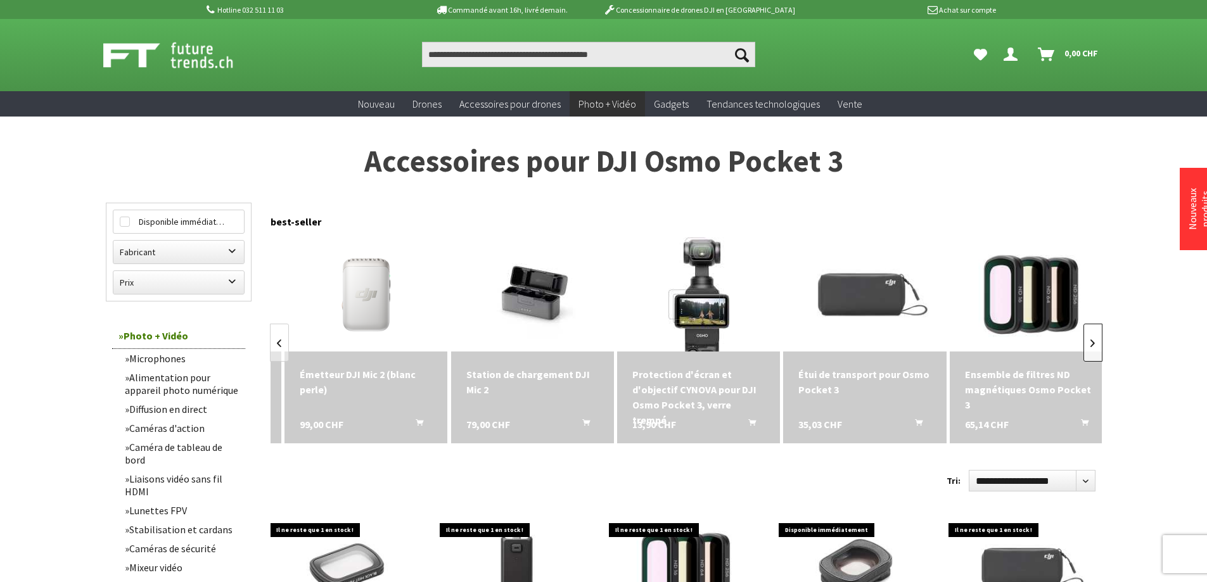
click at [1093, 348] on link at bounding box center [1092, 343] width 19 height 38
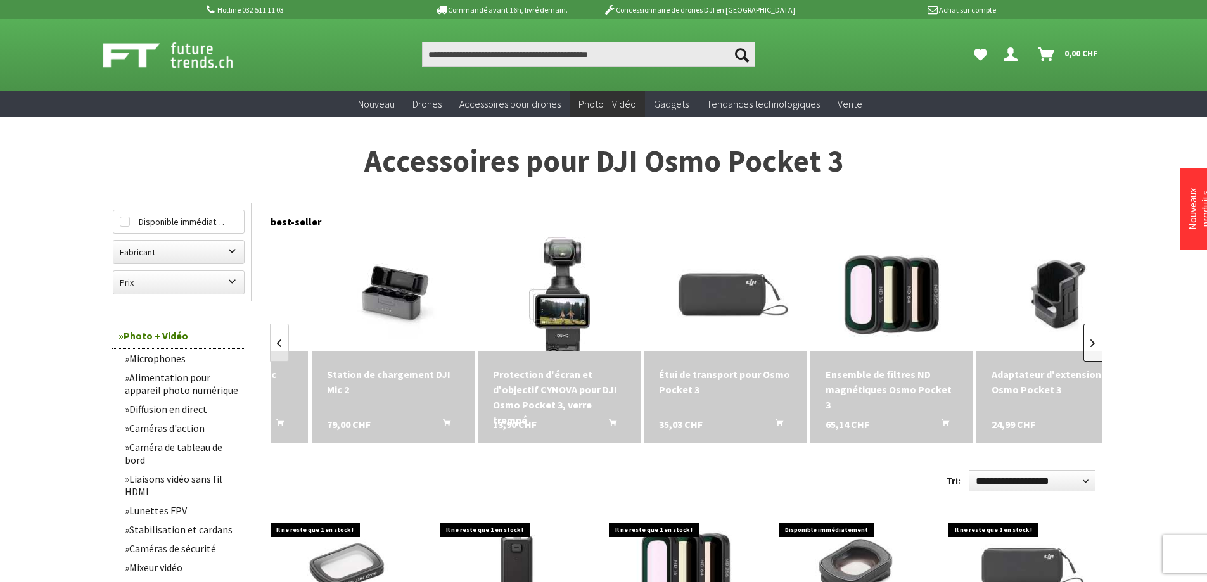
click at [1093, 348] on link at bounding box center [1092, 343] width 19 height 38
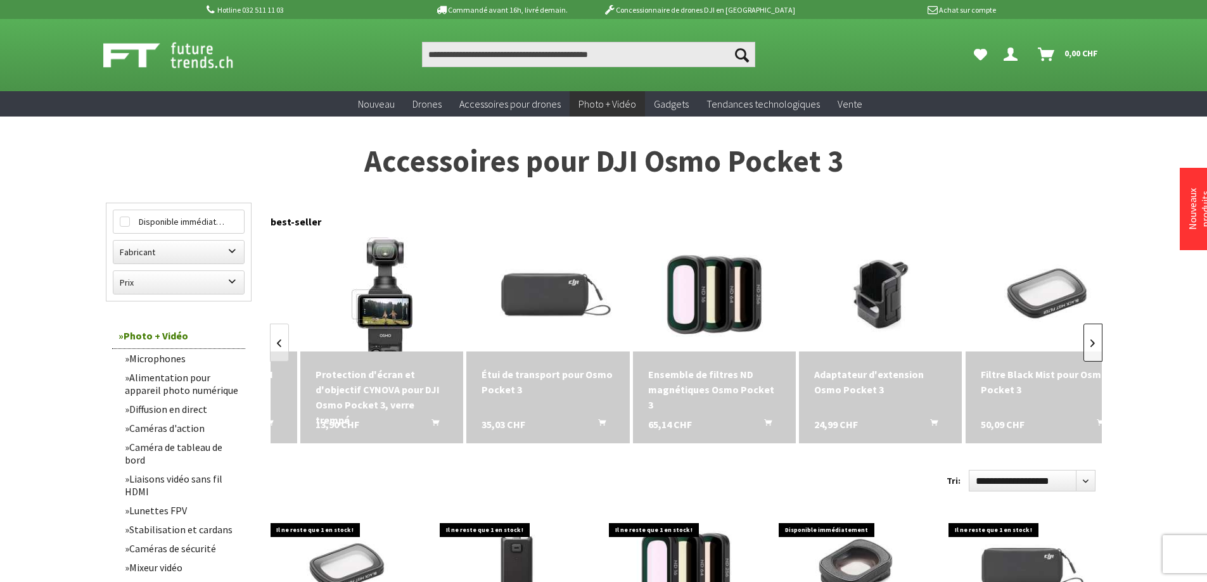
click at [1093, 348] on link at bounding box center [1092, 343] width 19 height 38
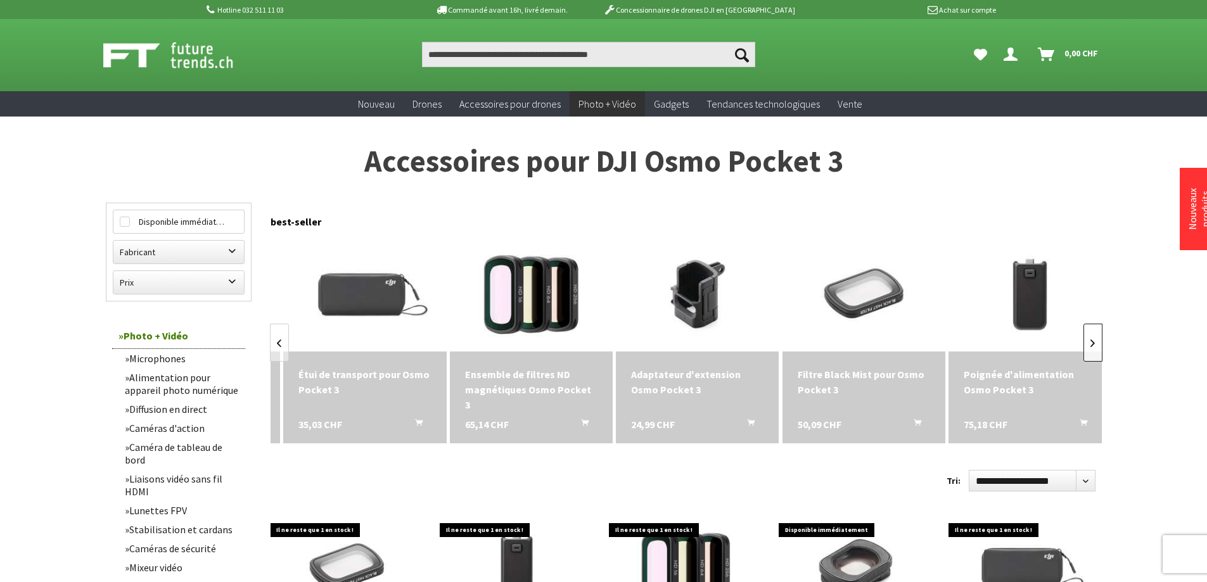
click at [1093, 348] on link at bounding box center [1092, 343] width 19 height 38
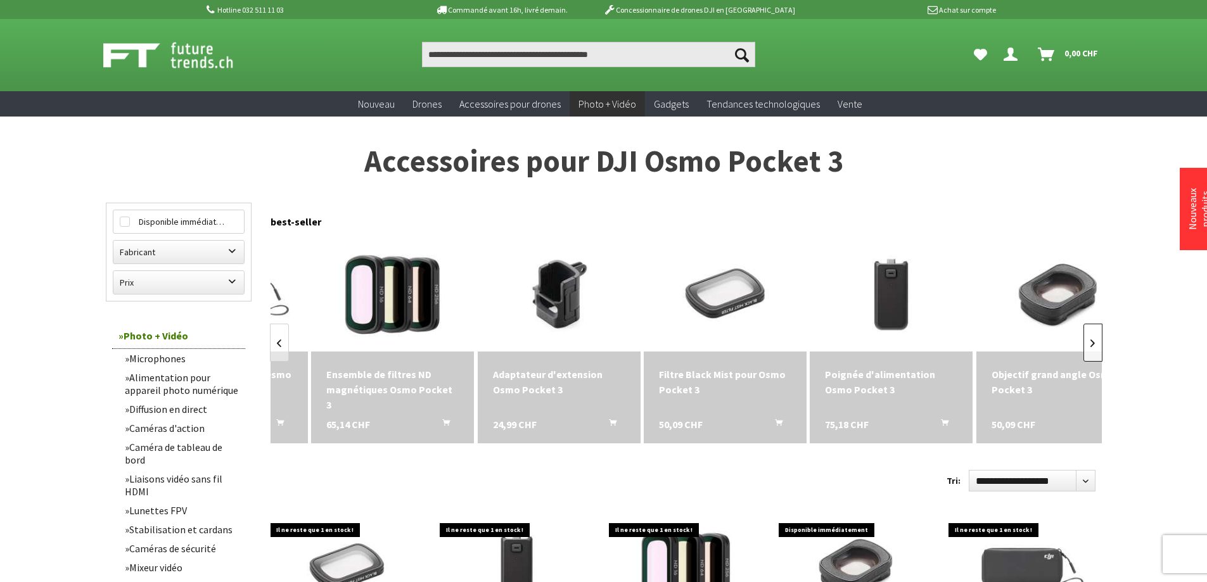
click at [1094, 348] on link at bounding box center [1092, 343] width 19 height 38
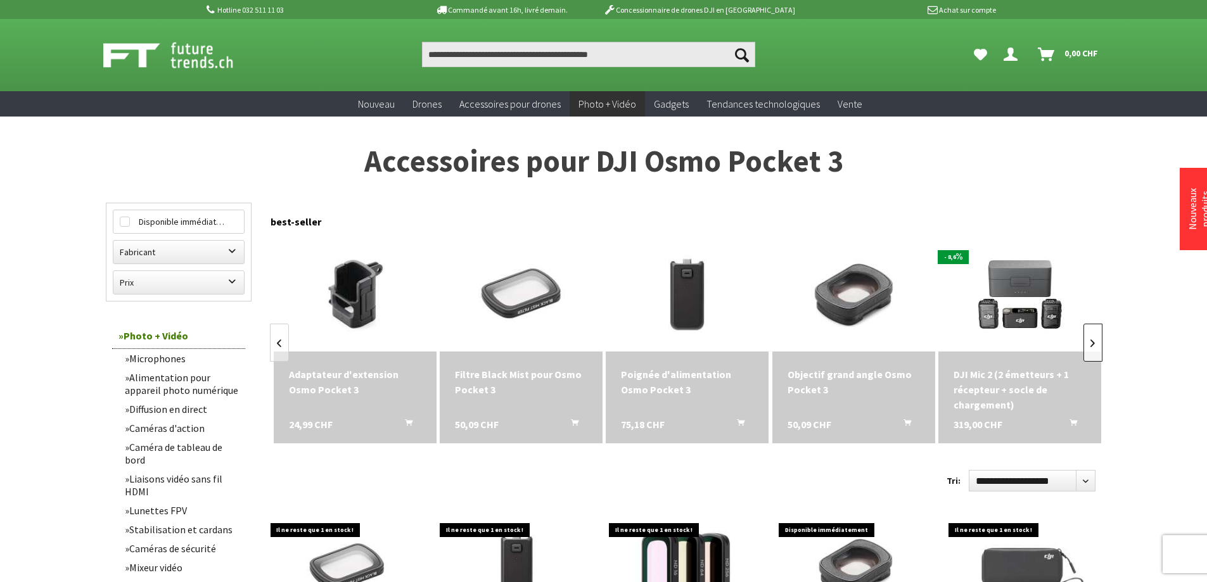
click at [1095, 348] on link at bounding box center [1092, 343] width 19 height 38
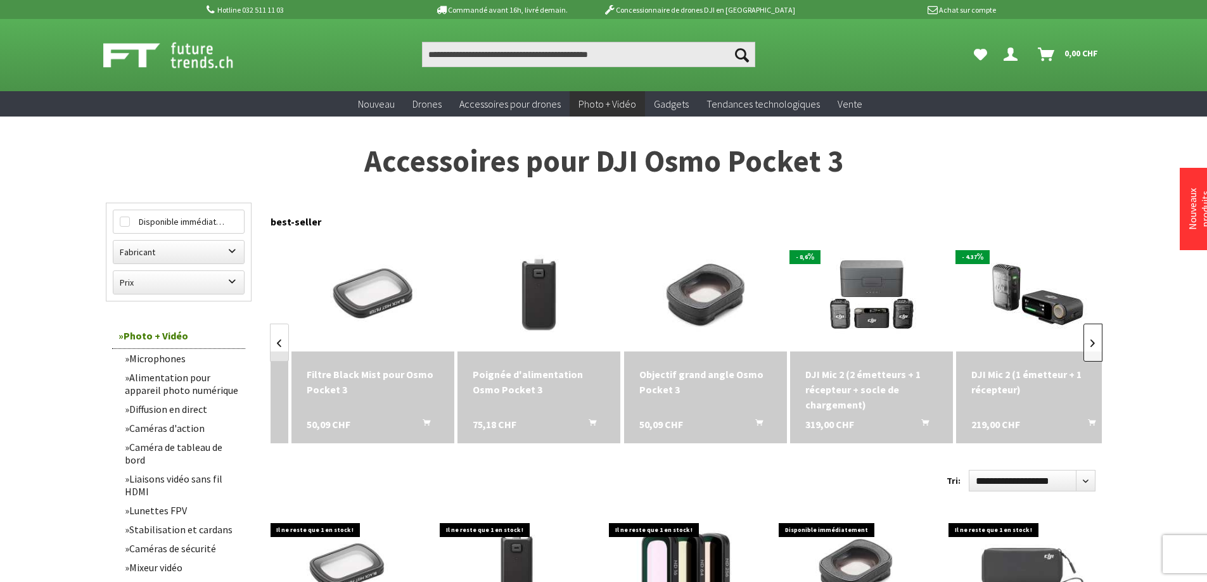
click at [1095, 348] on link at bounding box center [1092, 343] width 19 height 38
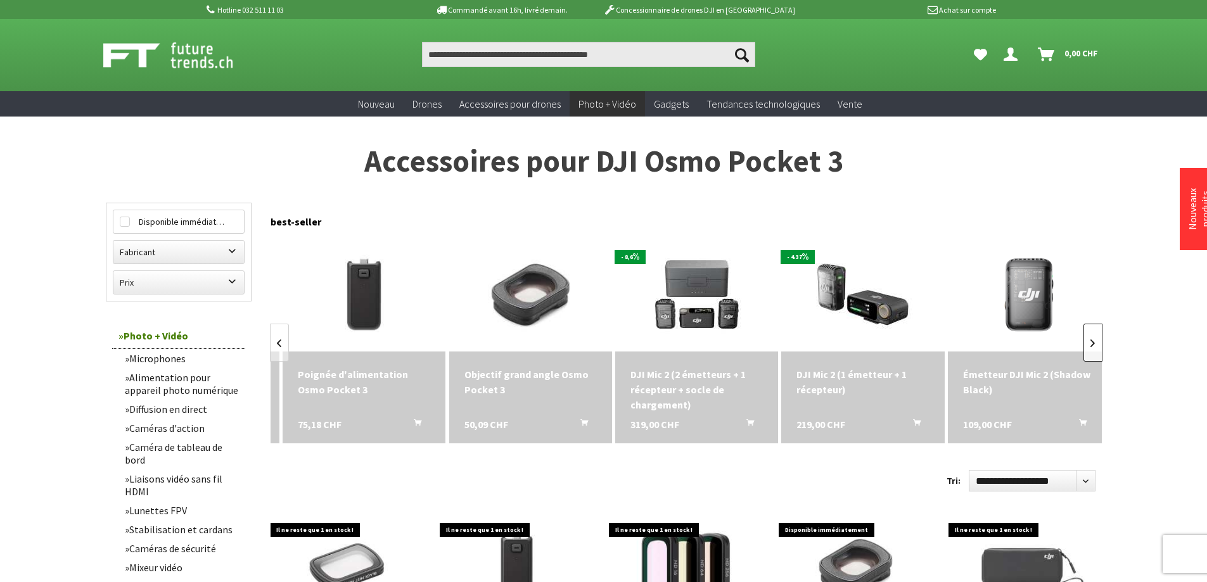
click at [1095, 348] on link at bounding box center [1092, 343] width 19 height 38
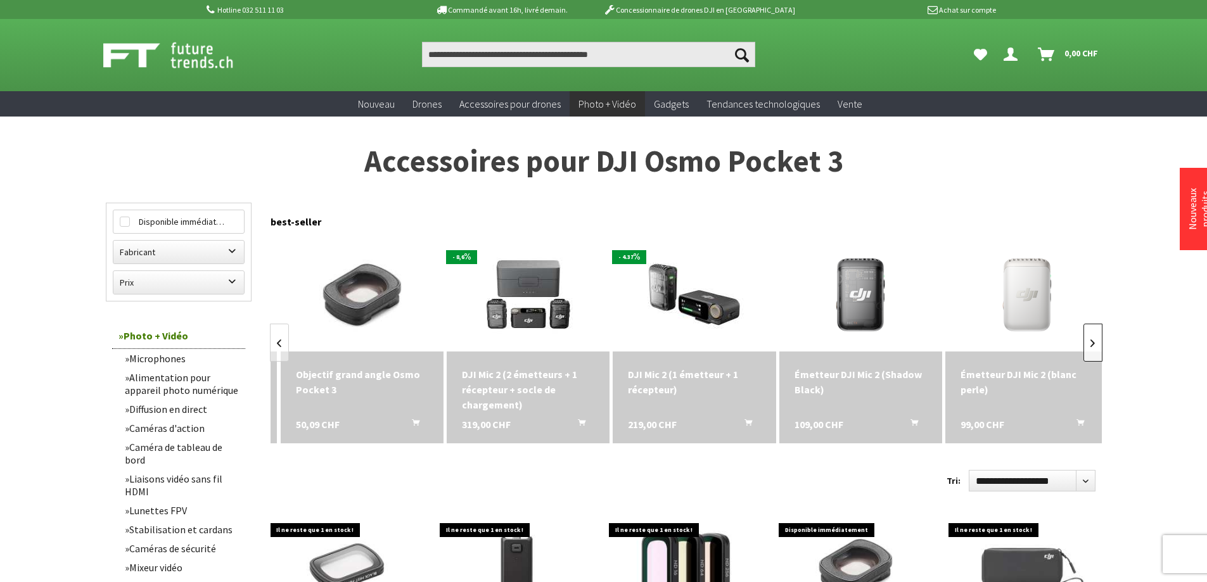
click at [1095, 348] on link at bounding box center [1092, 343] width 19 height 38
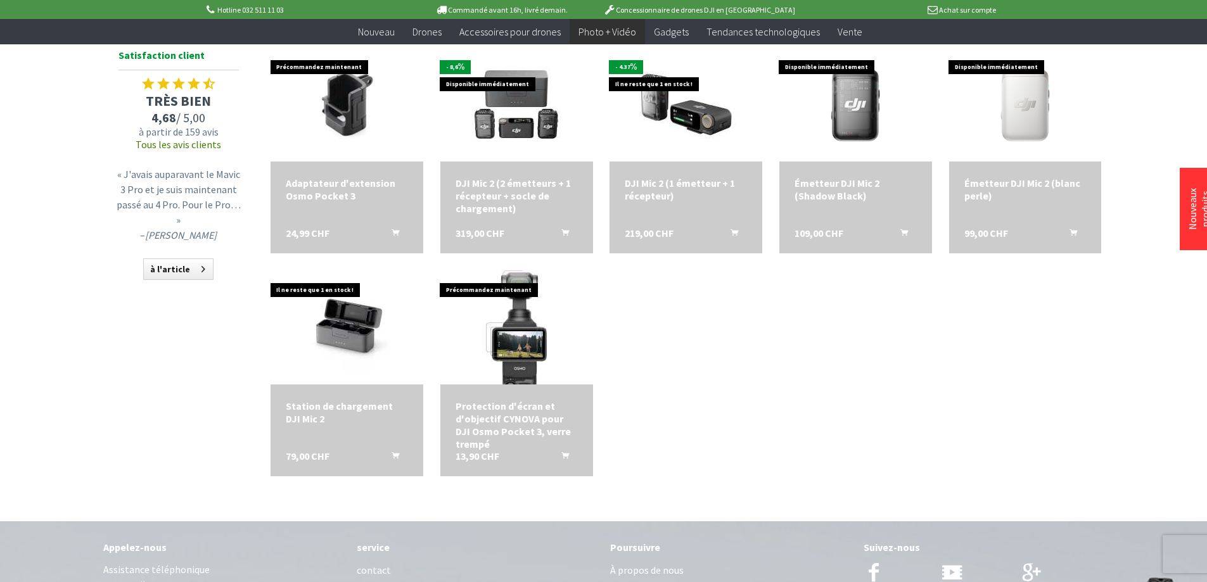
scroll to position [597, 0]
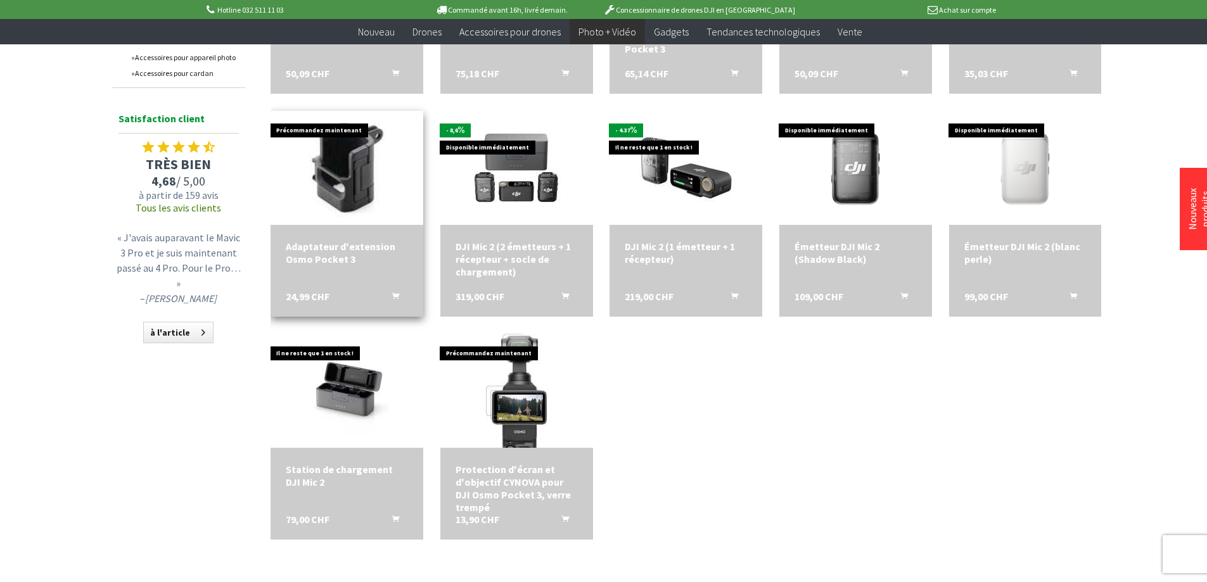
click at [313, 162] on img at bounding box center [346, 168] width 213 height 143
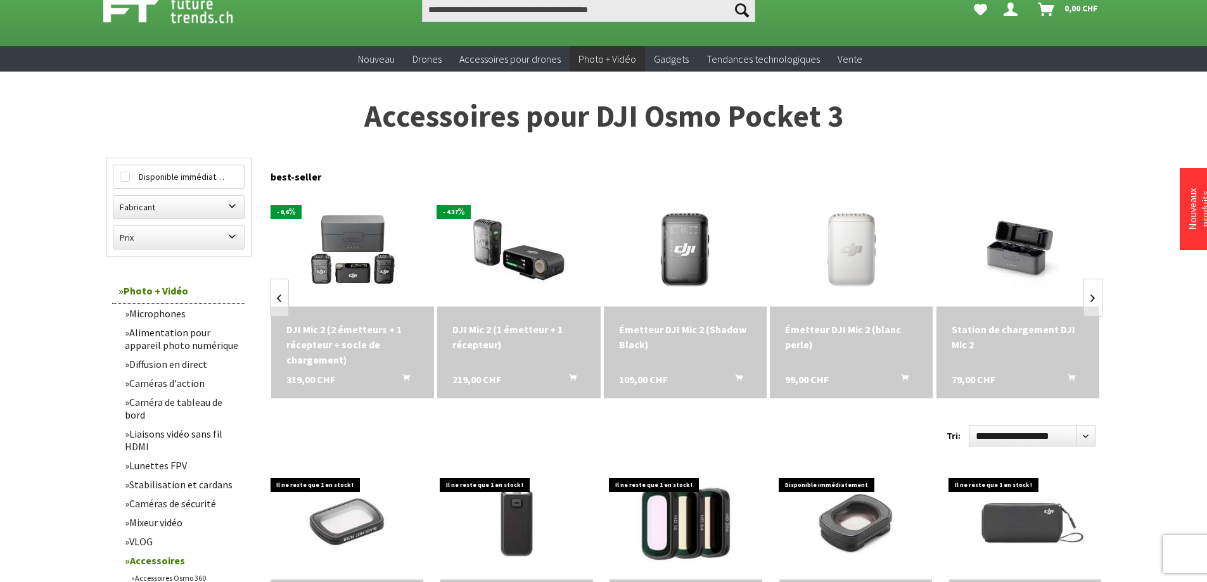
scroll to position [0, 0]
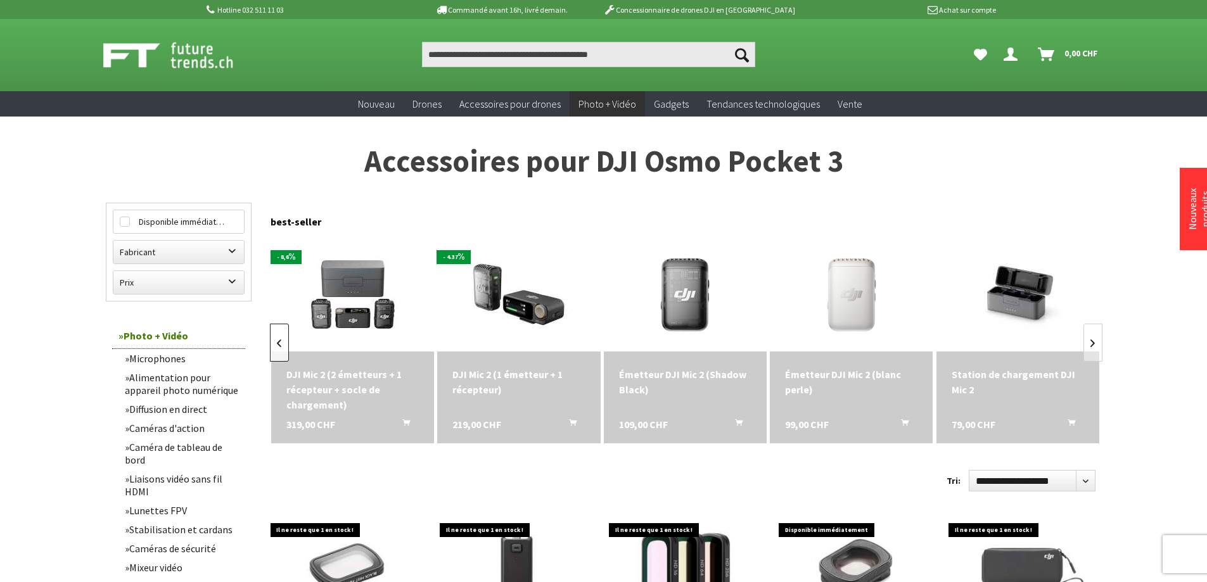
click at [275, 336] on link at bounding box center [279, 343] width 19 height 38
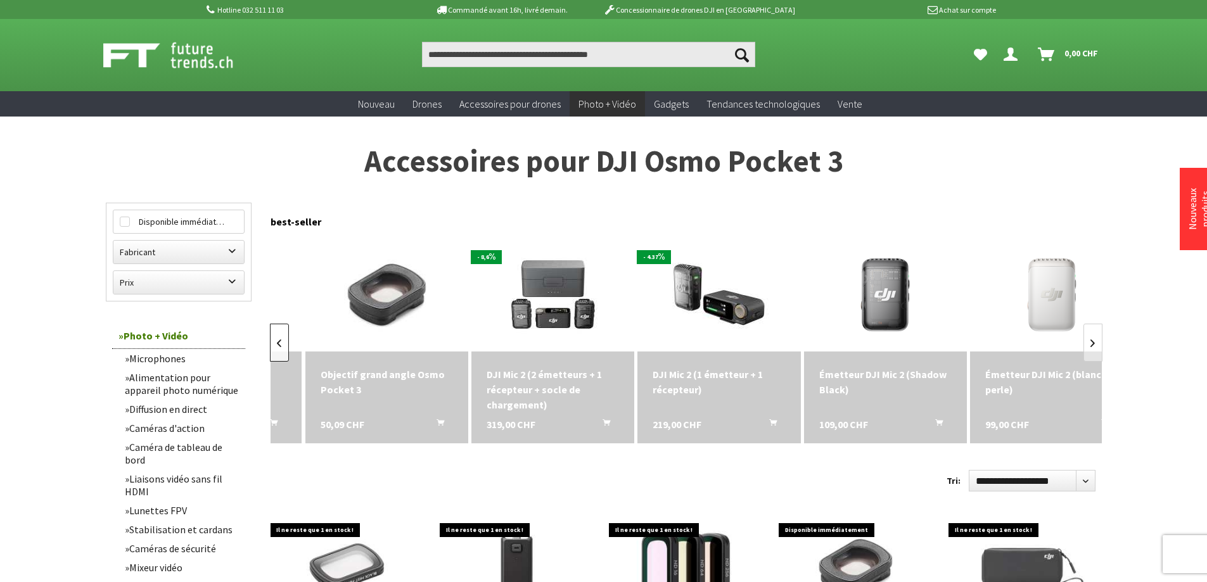
click at [275, 336] on link at bounding box center [279, 343] width 19 height 38
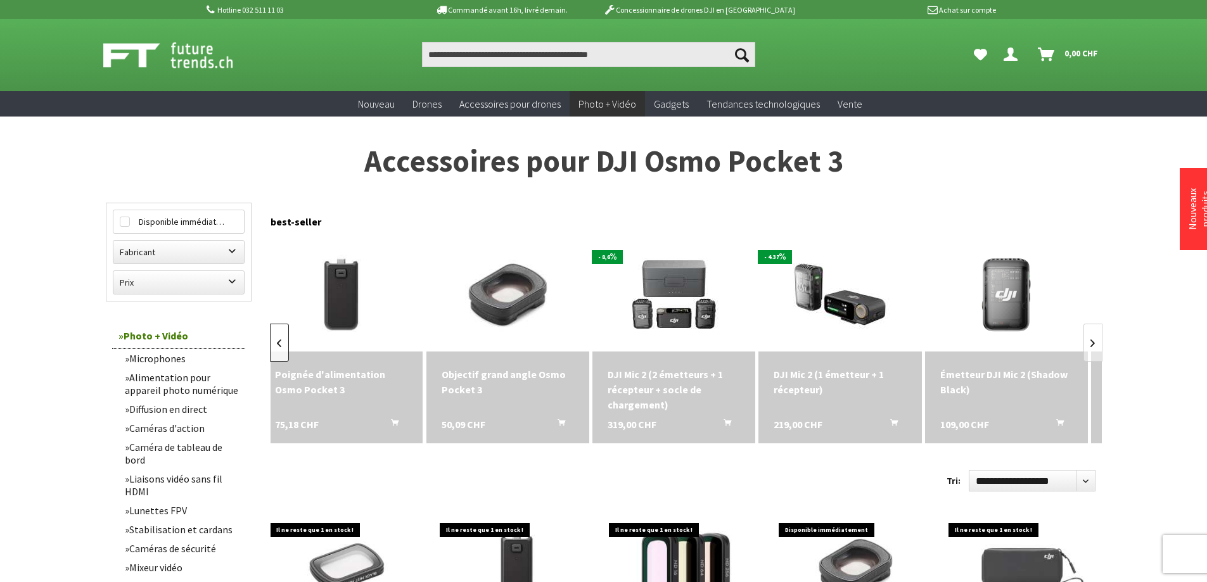
click at [275, 336] on link at bounding box center [279, 343] width 19 height 38
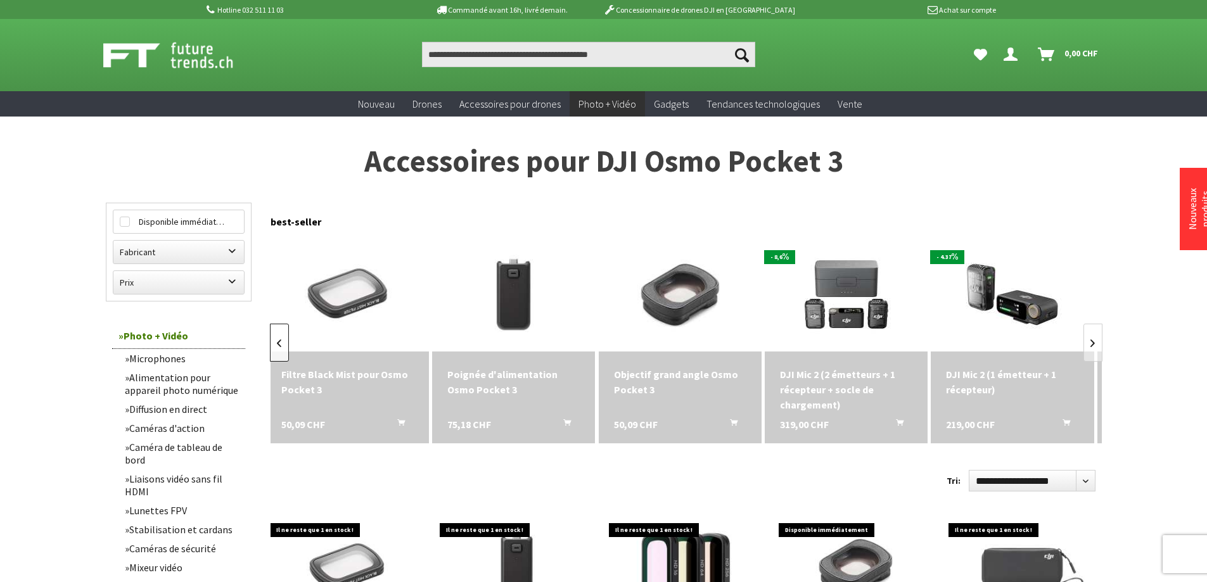
click at [275, 336] on link at bounding box center [279, 343] width 19 height 38
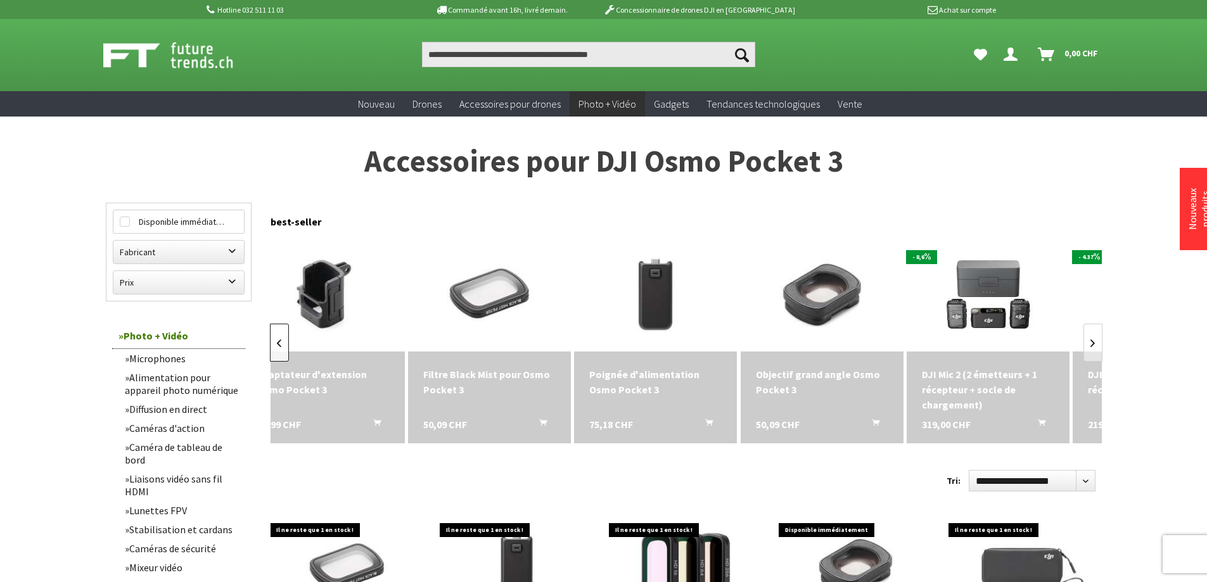
click at [275, 336] on link at bounding box center [279, 343] width 19 height 38
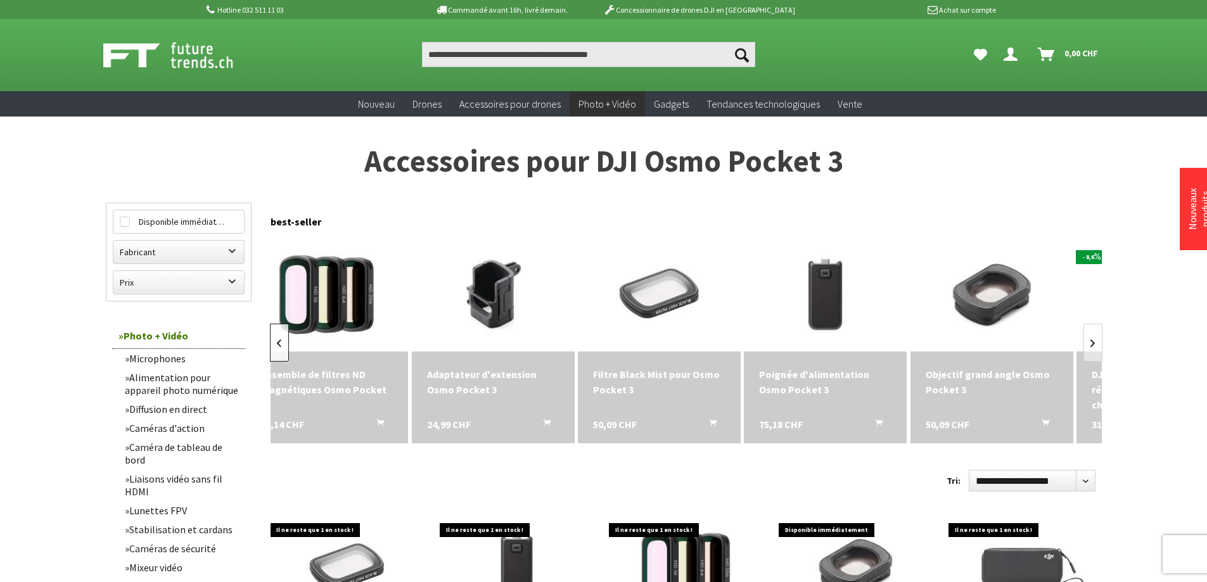
click at [275, 336] on link at bounding box center [279, 343] width 19 height 38
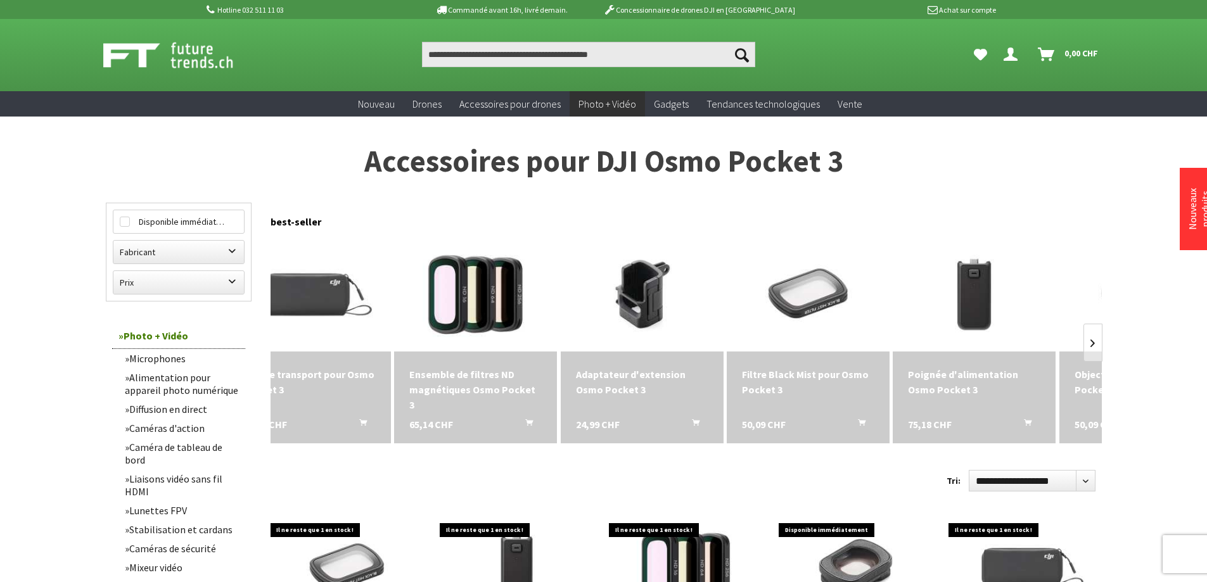
click at [275, 336] on img at bounding box center [309, 294] width 163 height 108
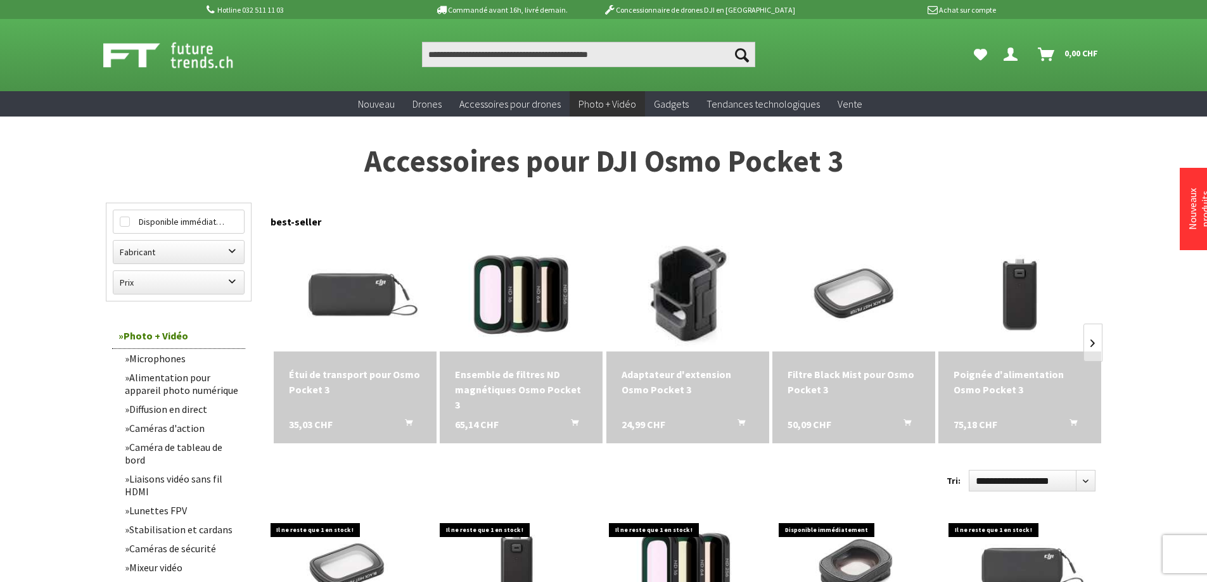
click at [636, 309] on img at bounding box center [687, 295] width 228 height 152
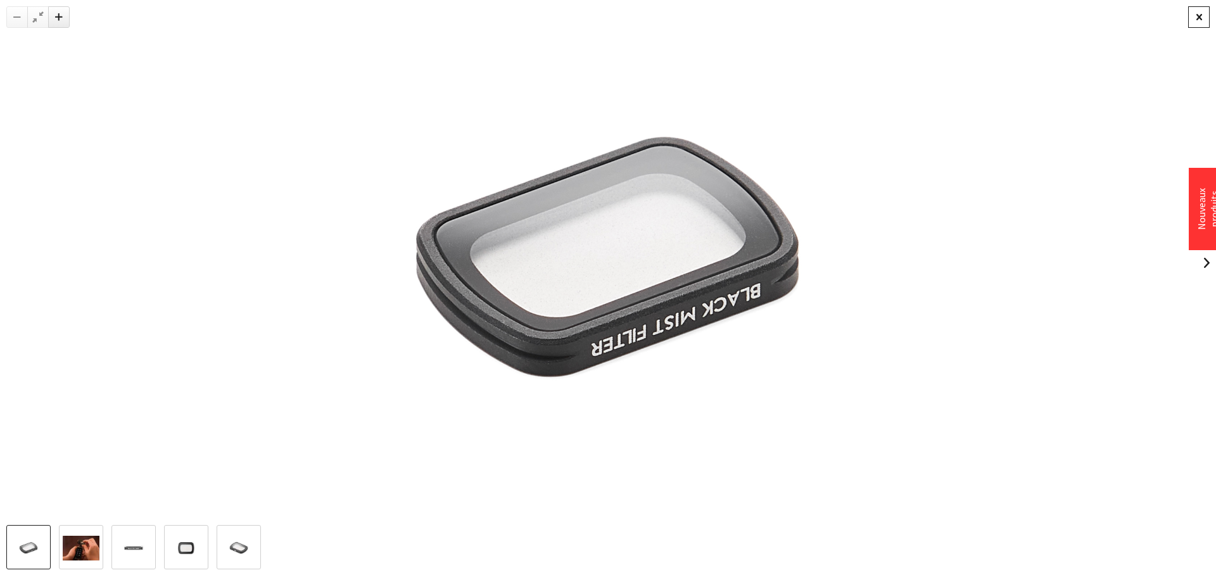
click at [1201, 18] on div at bounding box center [1199, 17] width 22 height 22
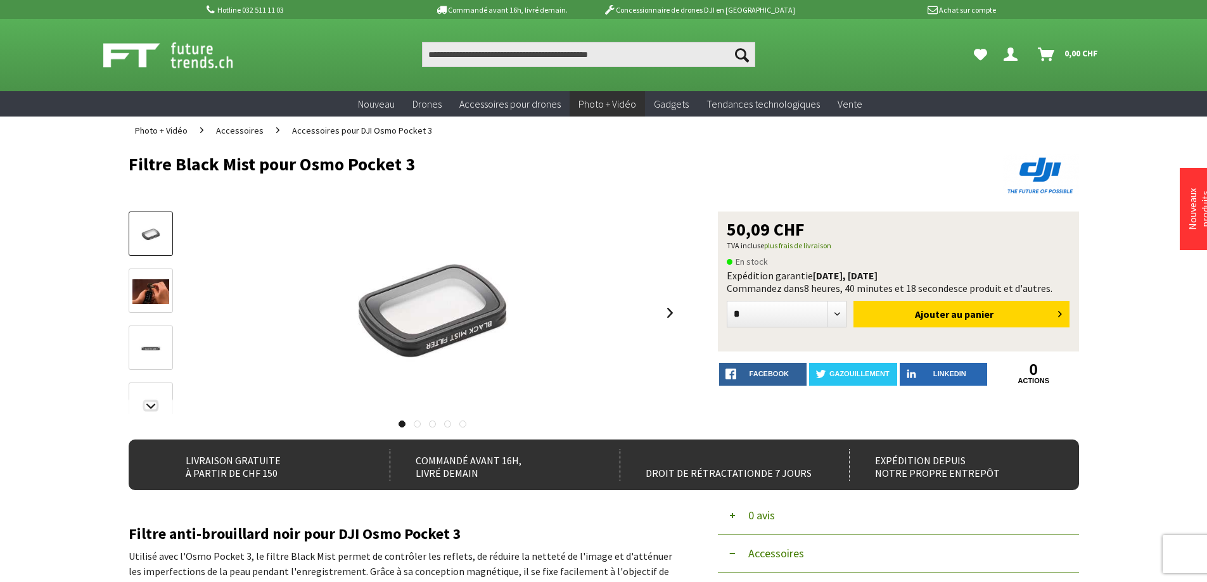
click at [151, 294] on img at bounding box center [150, 291] width 37 height 25
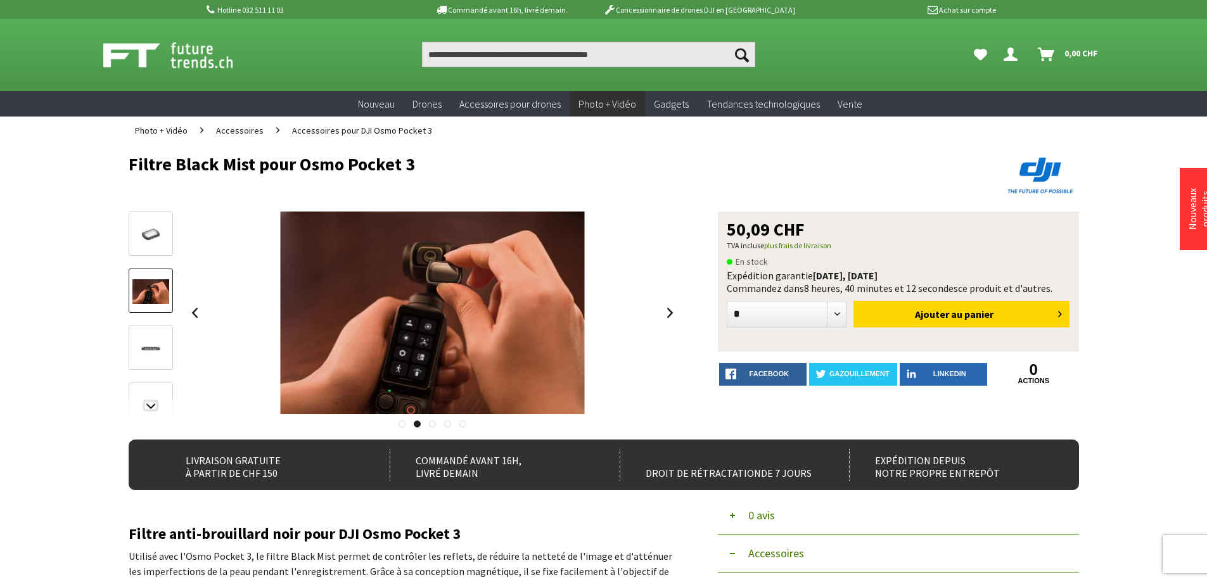
click at [149, 338] on img at bounding box center [150, 348] width 37 height 25
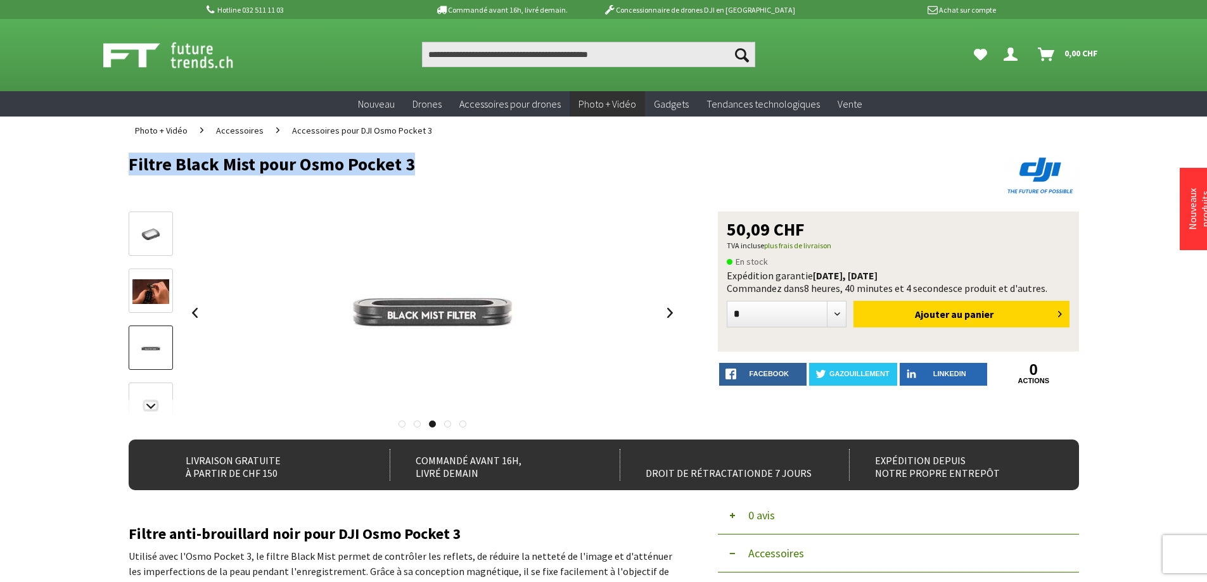
drag, startPoint x: 125, startPoint y: 163, endPoint x: 521, endPoint y: 158, distance: 396.5
copy font "Filtre Black Mist pour Osmo Pocket 3"
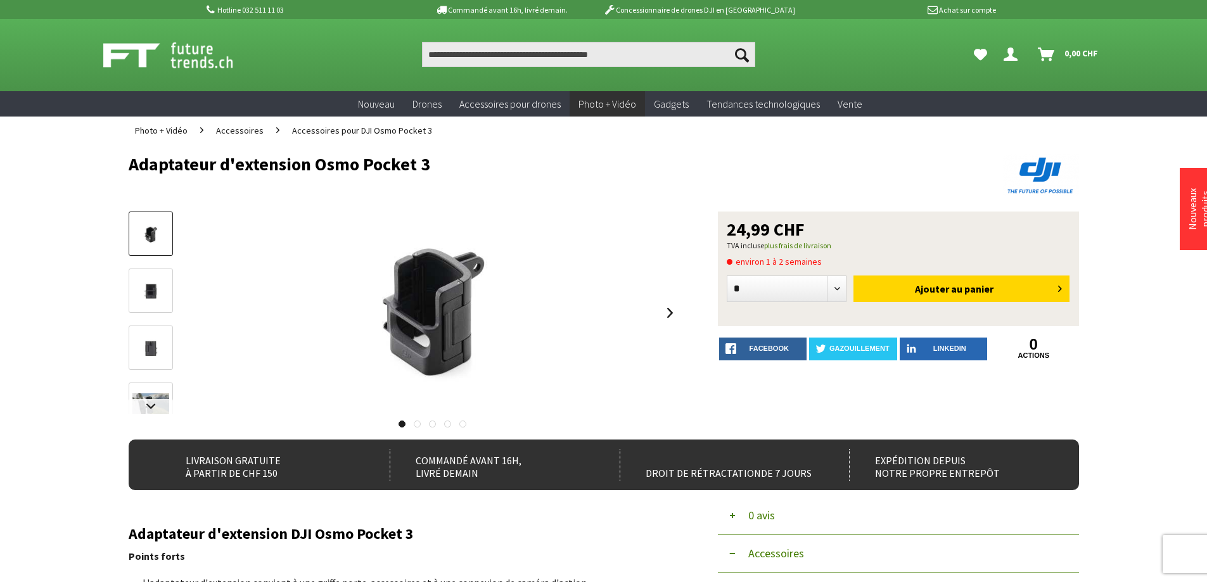
click at [946, 293] on font "Ajouter au" at bounding box center [939, 288] width 48 height 13
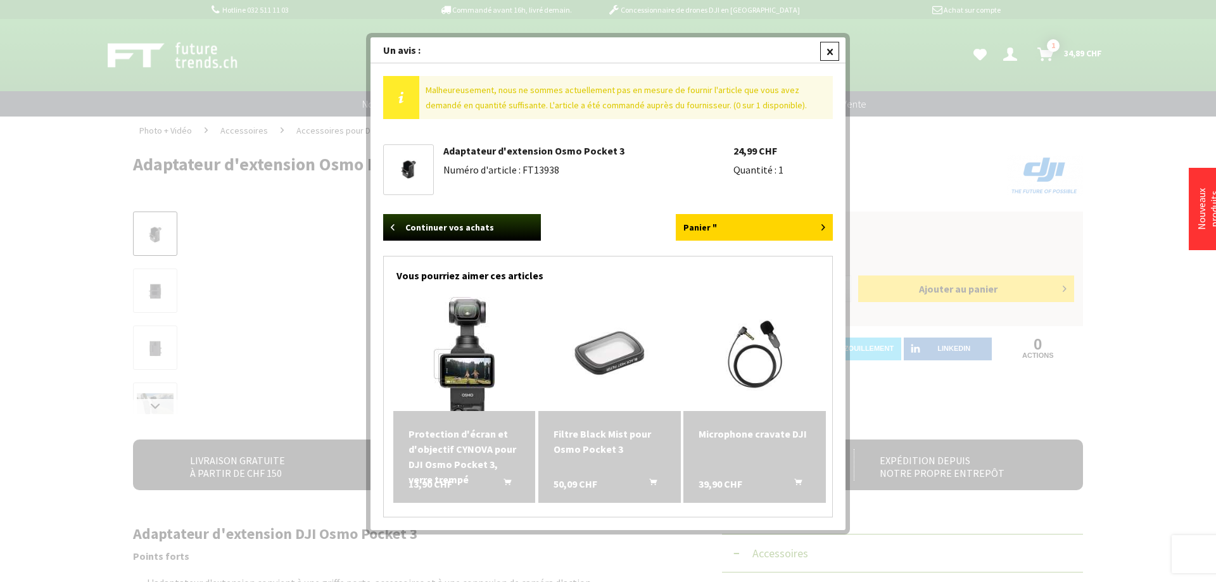
click at [829, 54] on div at bounding box center [829, 51] width 19 height 19
